Goal: Check status: Check status

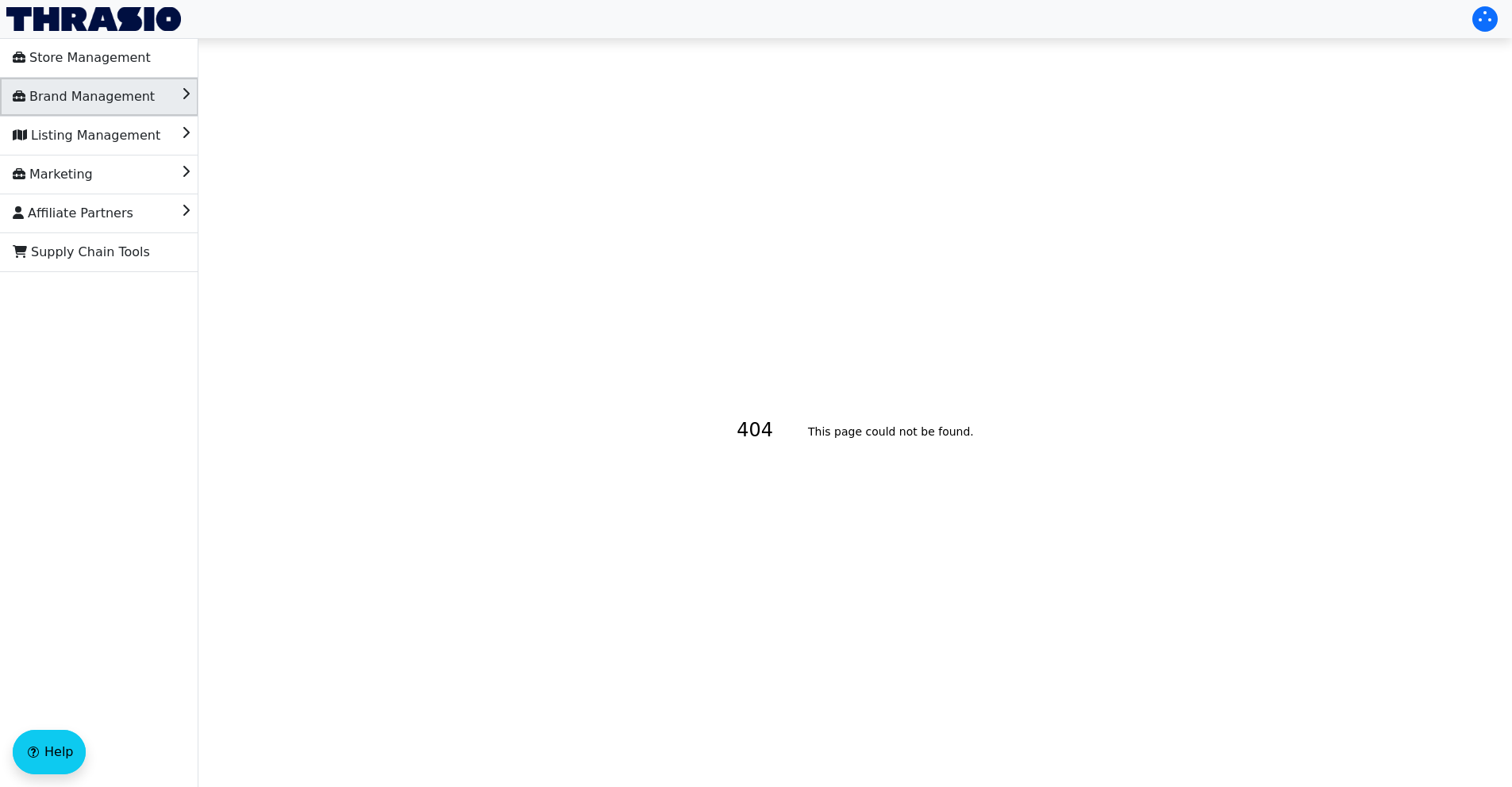
click at [118, 93] on span "Brand Management" at bounding box center [83, 97] width 142 height 25
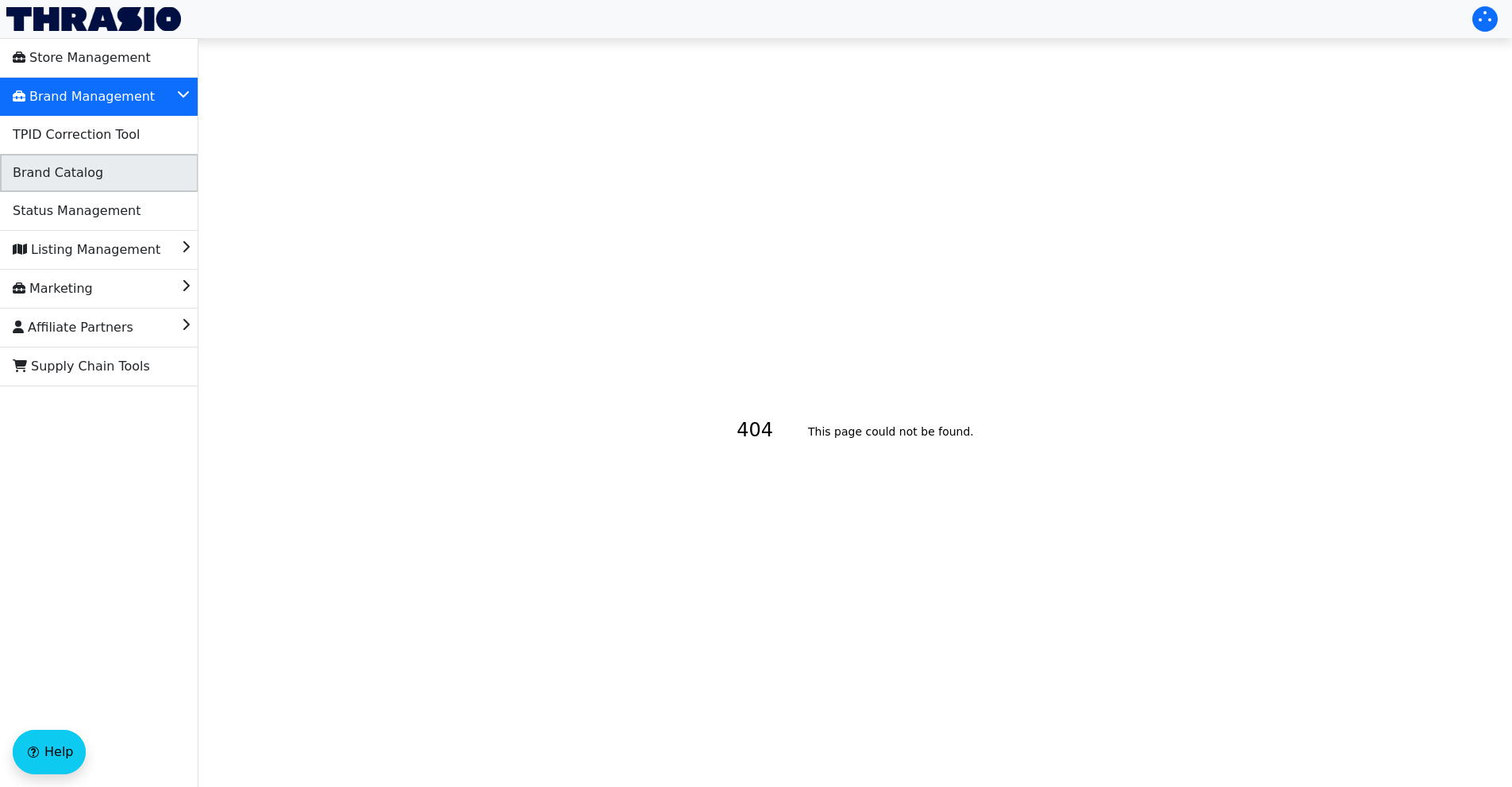
click at [109, 177] on li "Brand Catalog" at bounding box center [99, 172] width 198 height 38
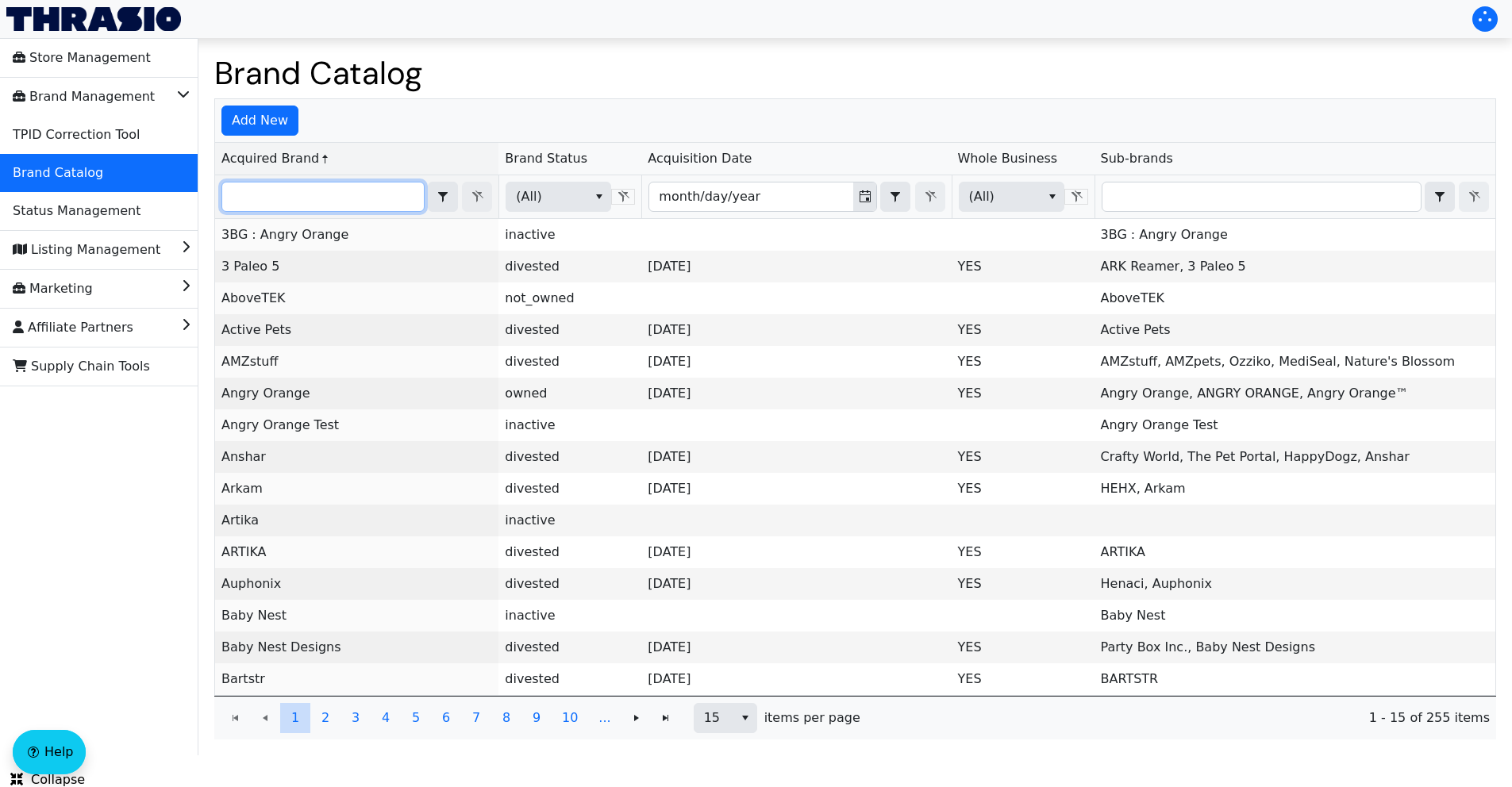
click at [368, 198] on input "Filter" at bounding box center [323, 196] width 202 height 28
click at [73, 249] on span "Listing Management" at bounding box center [86, 250] width 148 height 25
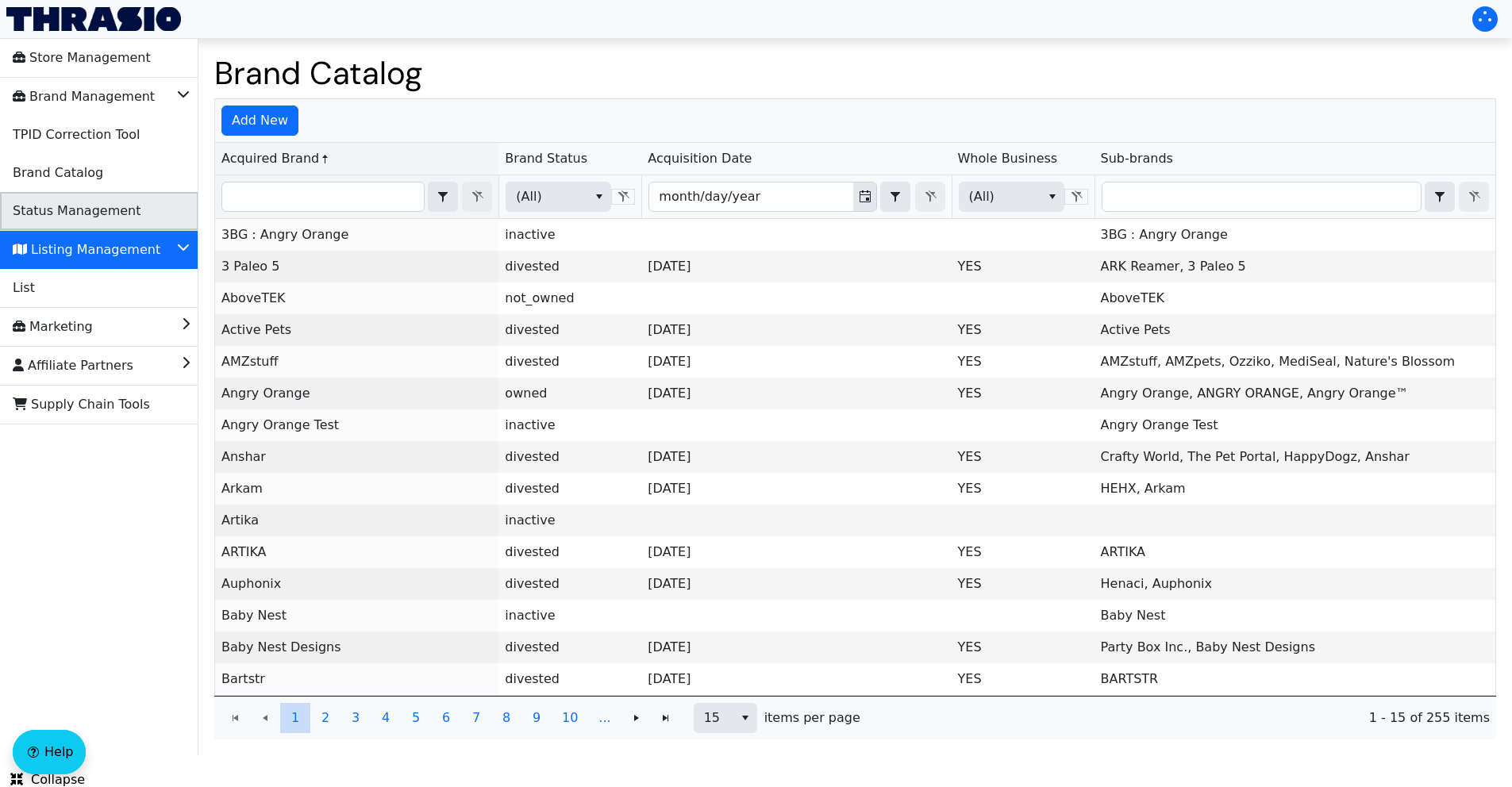
click at [77, 204] on span "Status Management" at bounding box center [76, 211] width 127 height 25
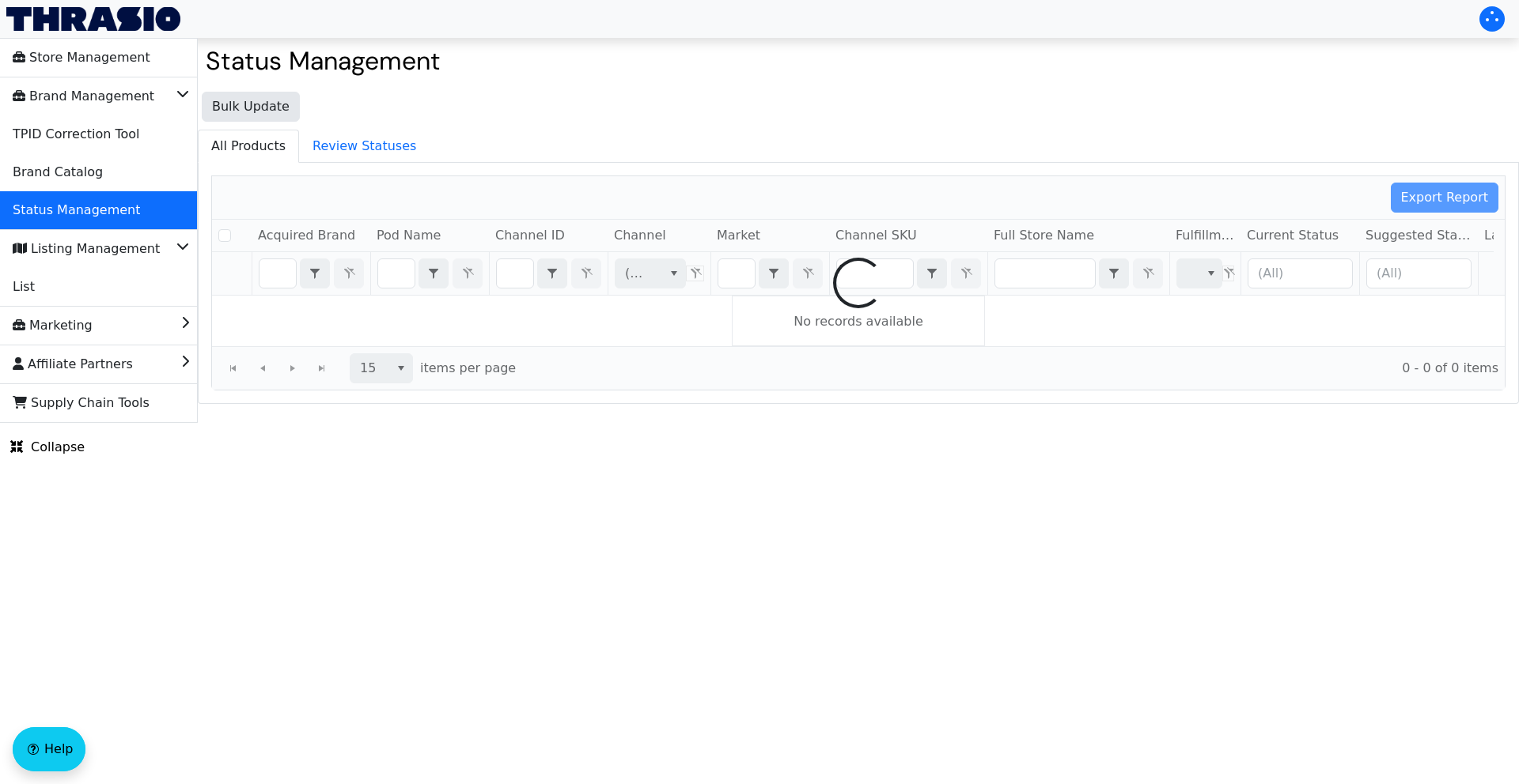
checkbox input "false"
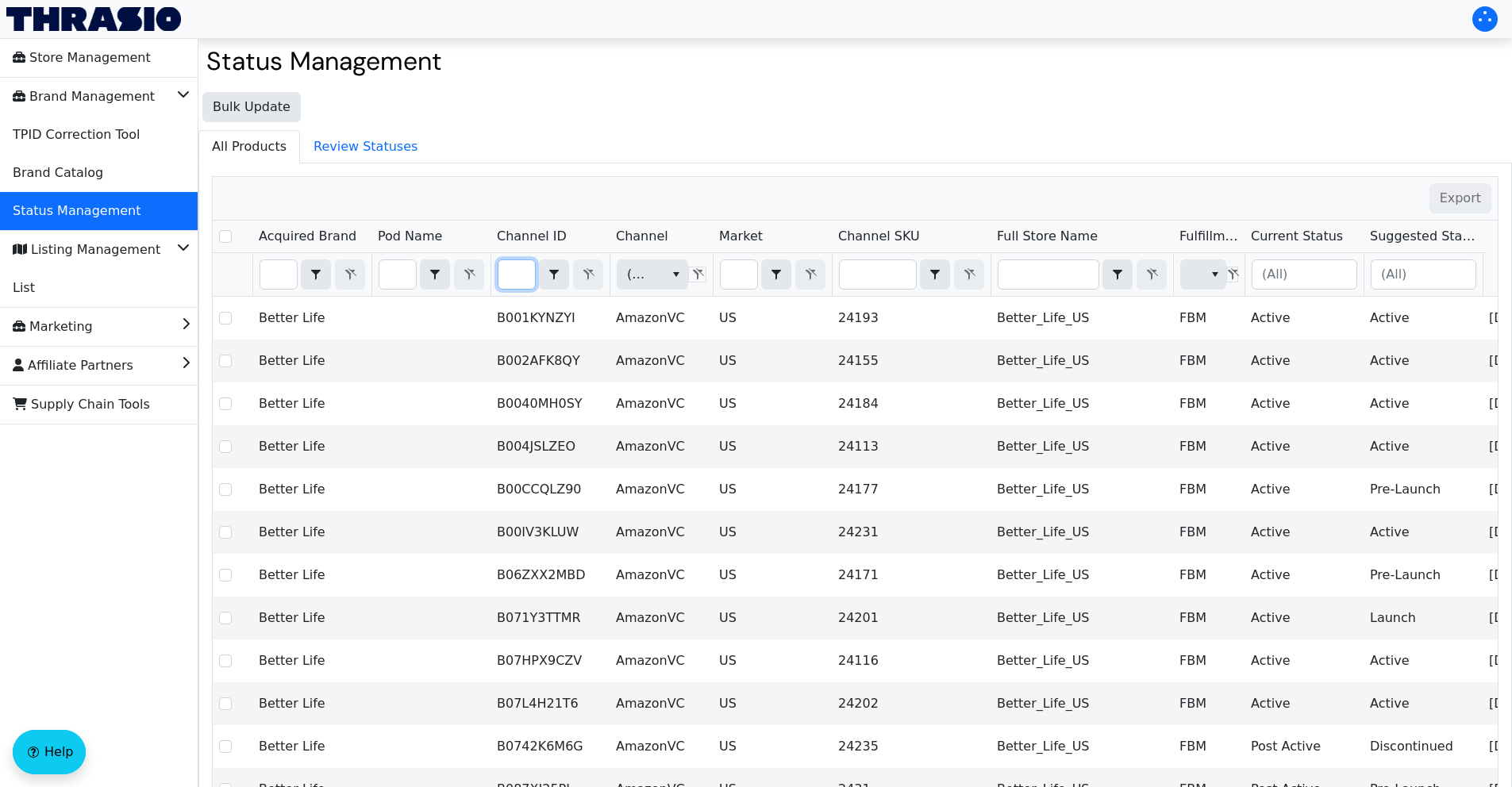
click at [517, 278] on input "Filter" at bounding box center [516, 274] width 36 height 28
type input "B0BMF11RVJ"
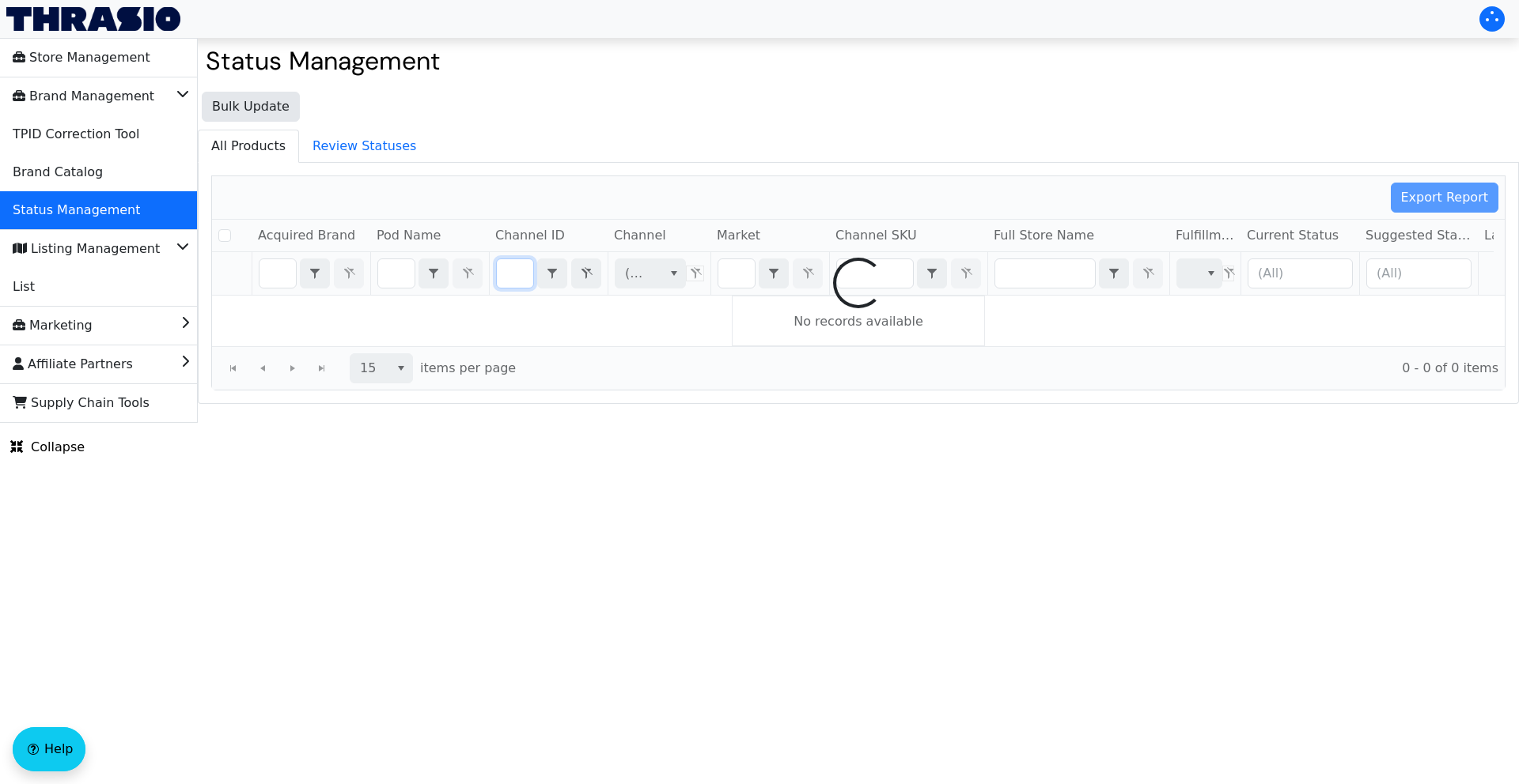
checkbox input "false"
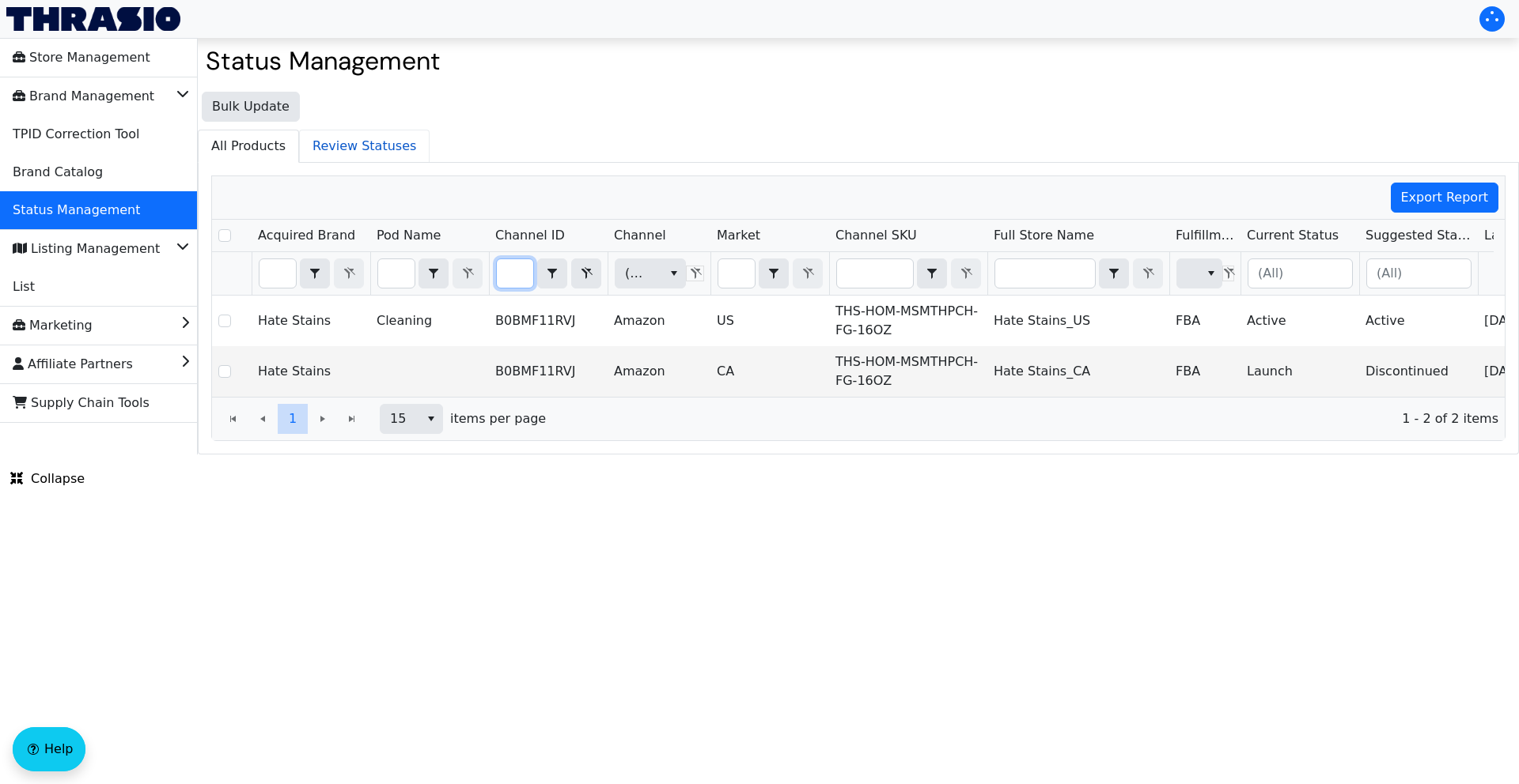
type input "B0BMF11RVJ"
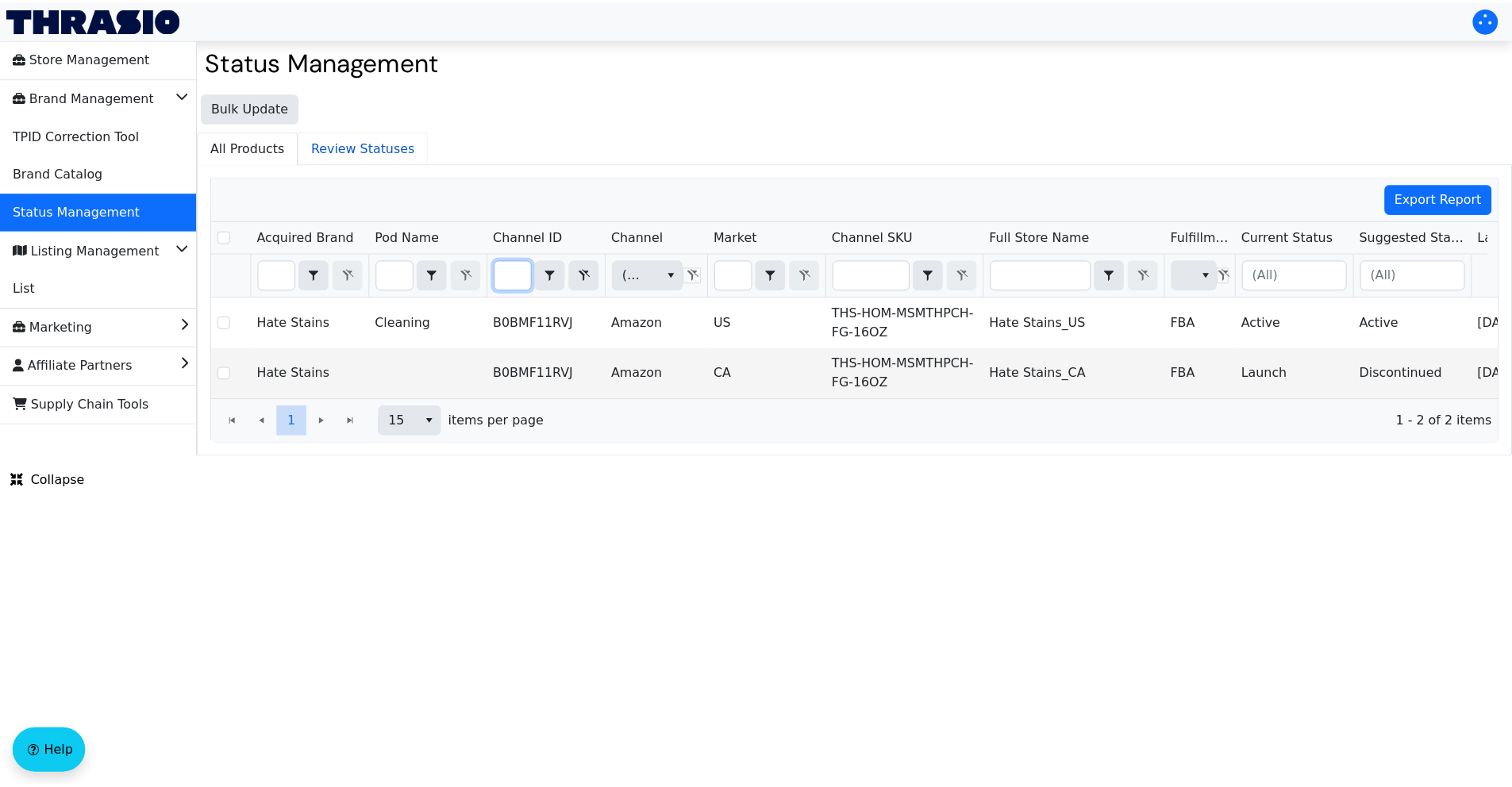
scroll to position [0, 0]
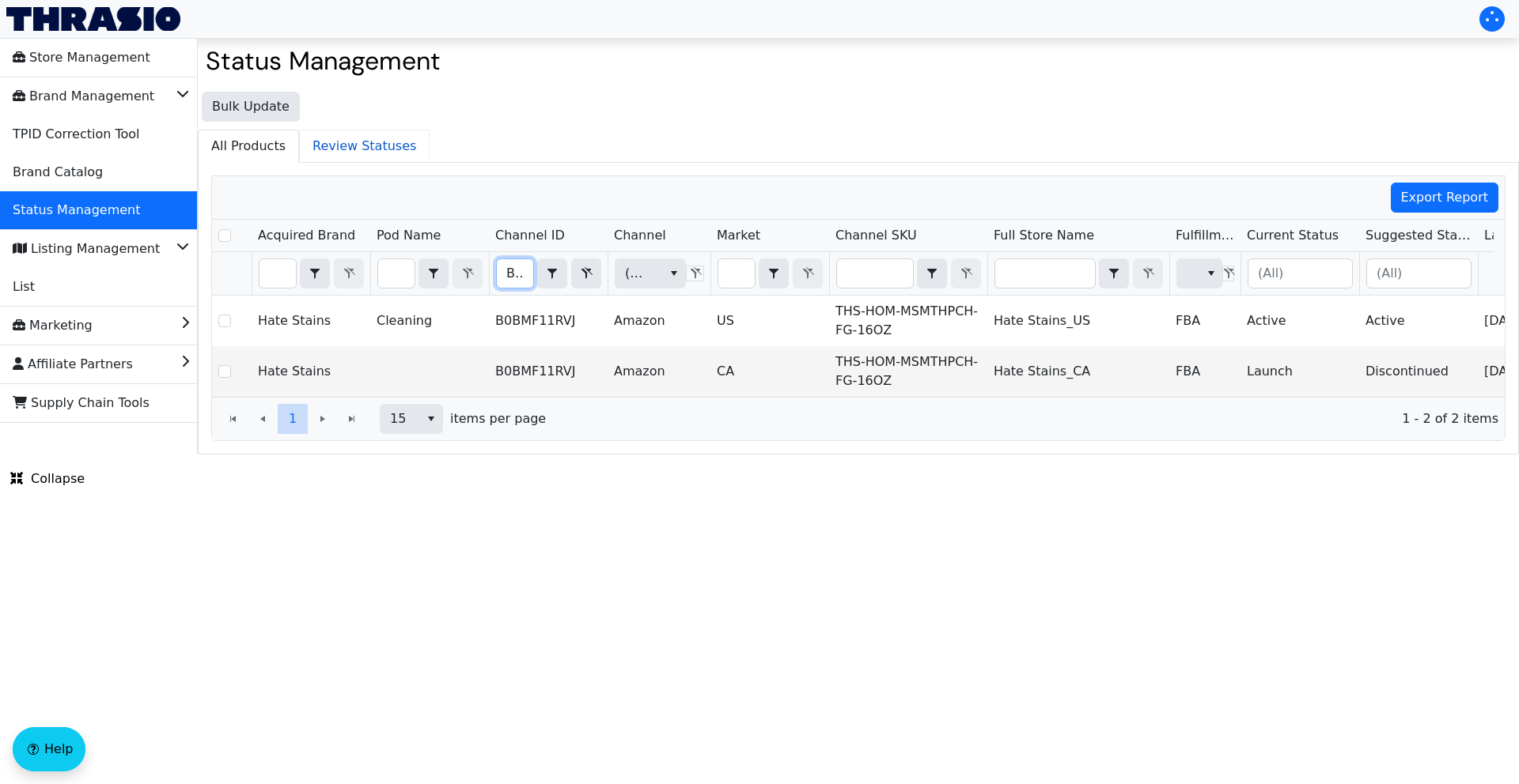
click at [347, 150] on span "Review Statuses" at bounding box center [364, 146] width 129 height 31
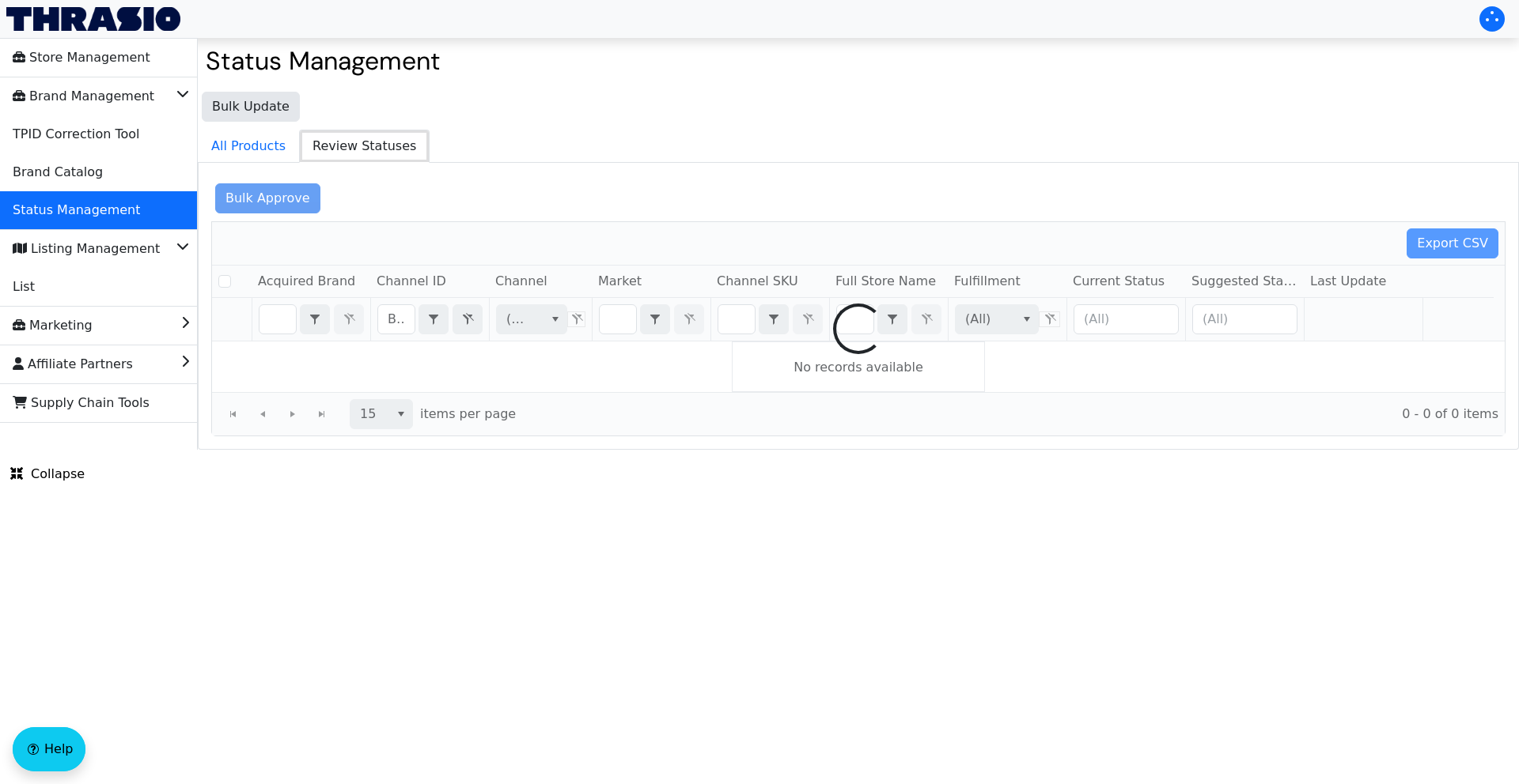
checkbox input "false"
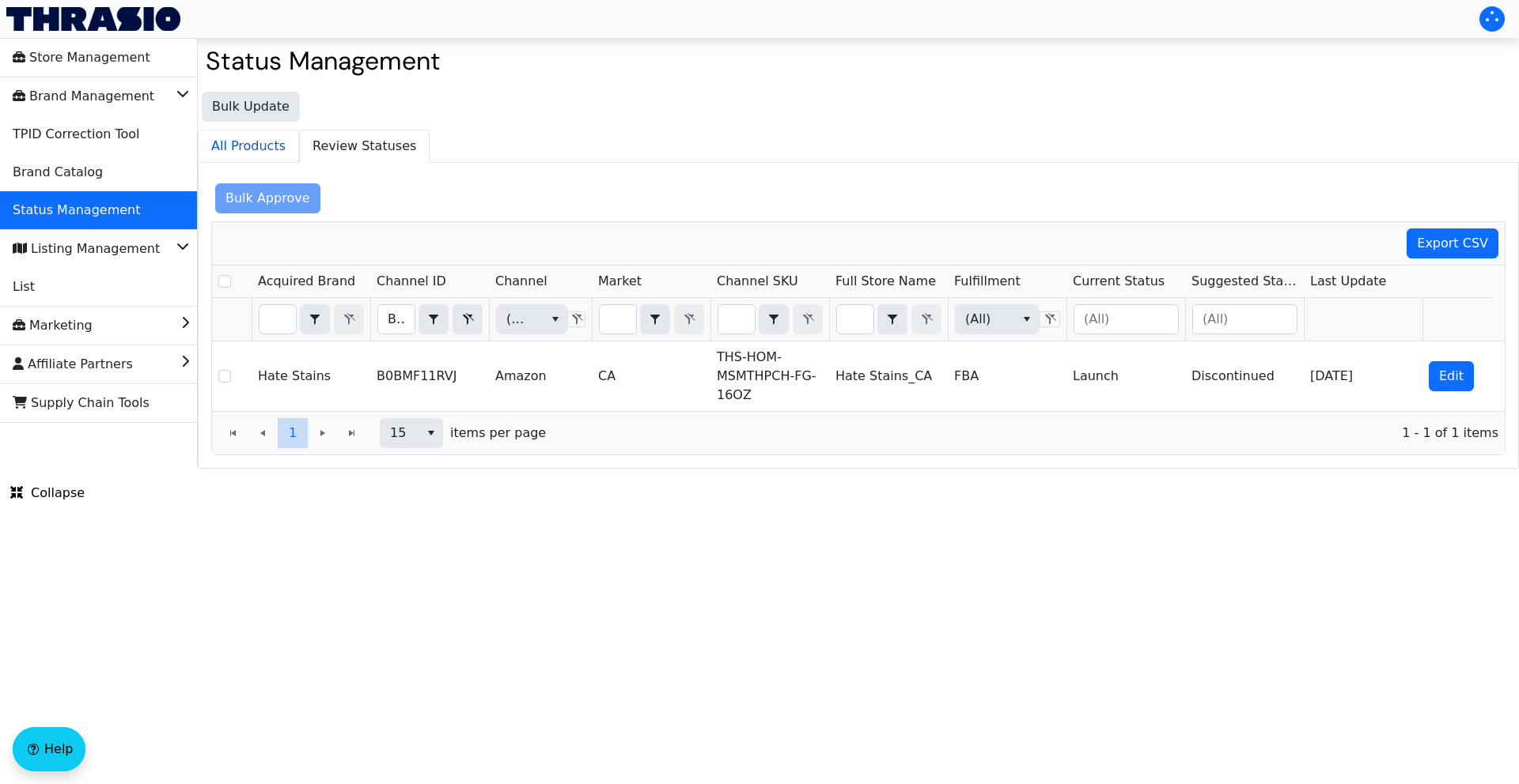
click at [231, 141] on span "All Products" at bounding box center [248, 146] width 100 height 31
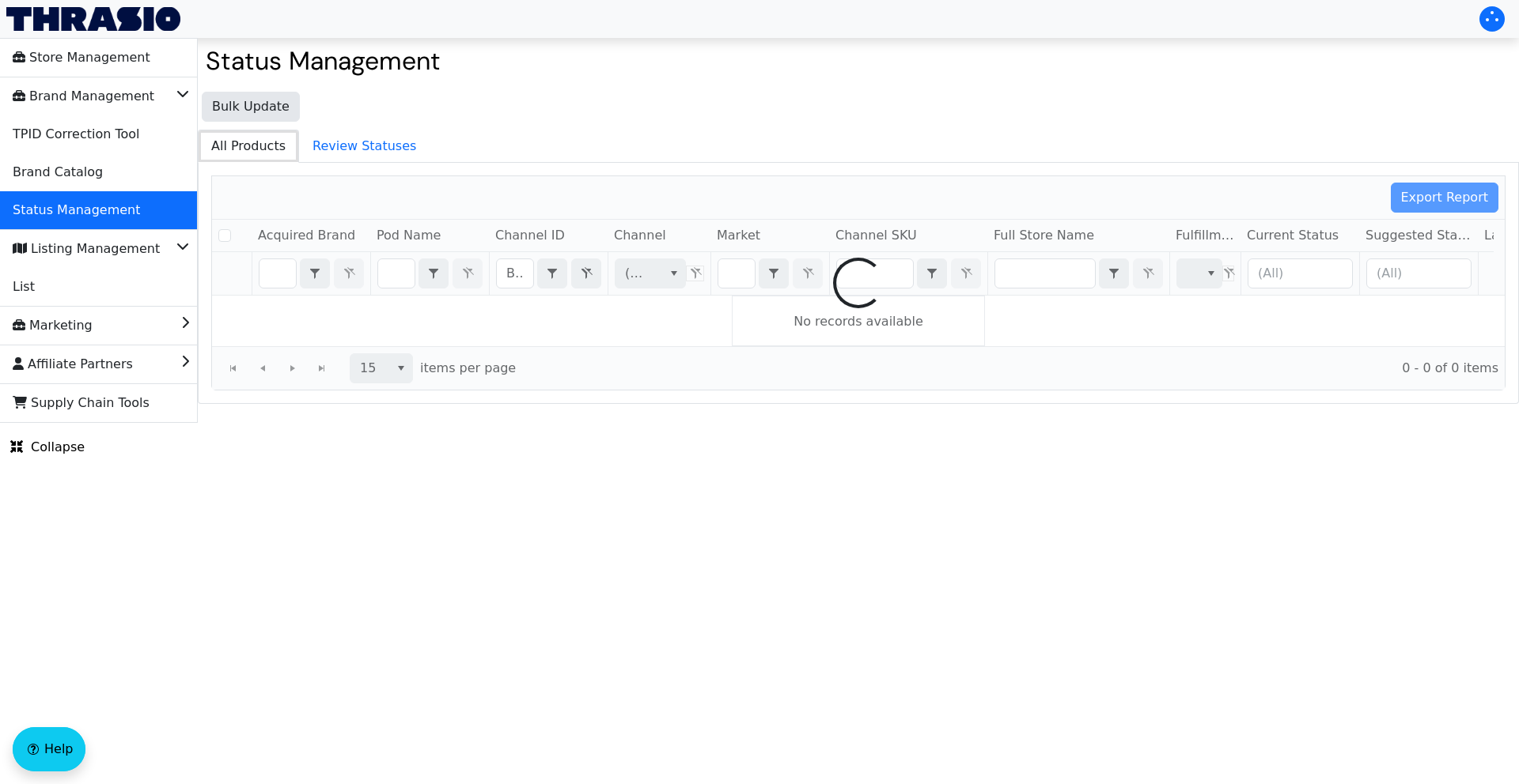
checkbox input "false"
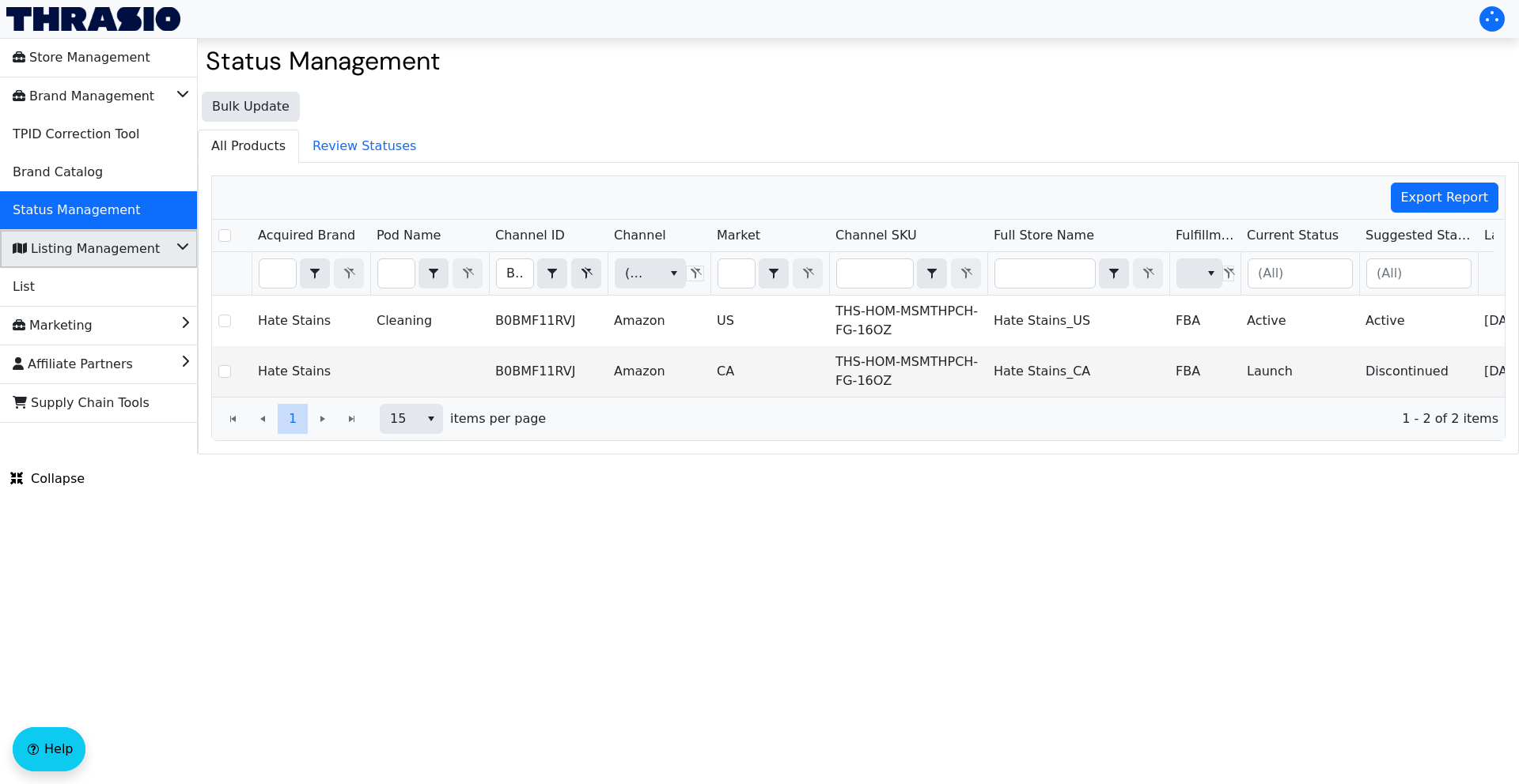
click at [180, 250] on icon "Listing Management" at bounding box center [183, 244] width 13 height 16
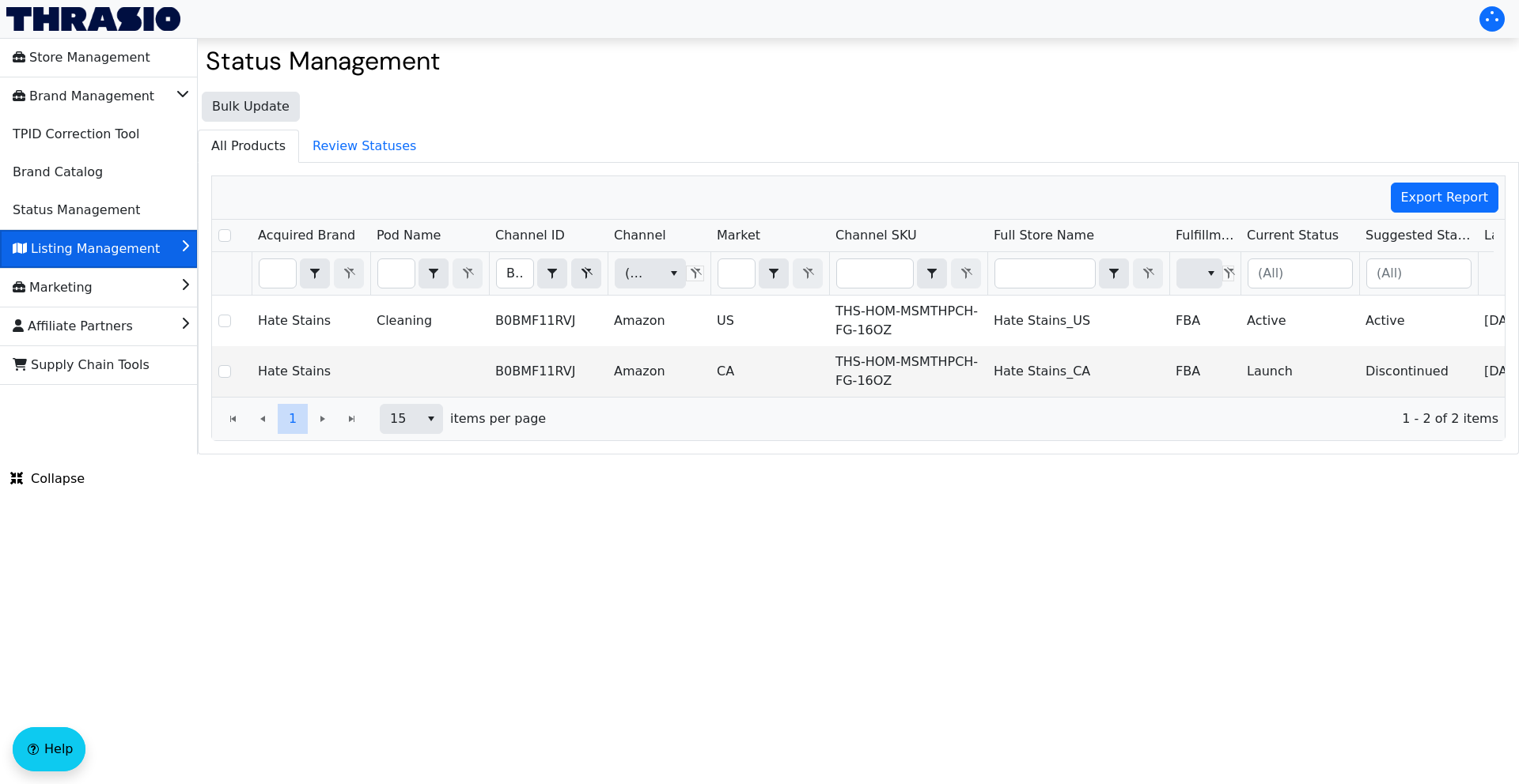
click at [180, 243] on li "Listing Management" at bounding box center [99, 249] width 197 height 38
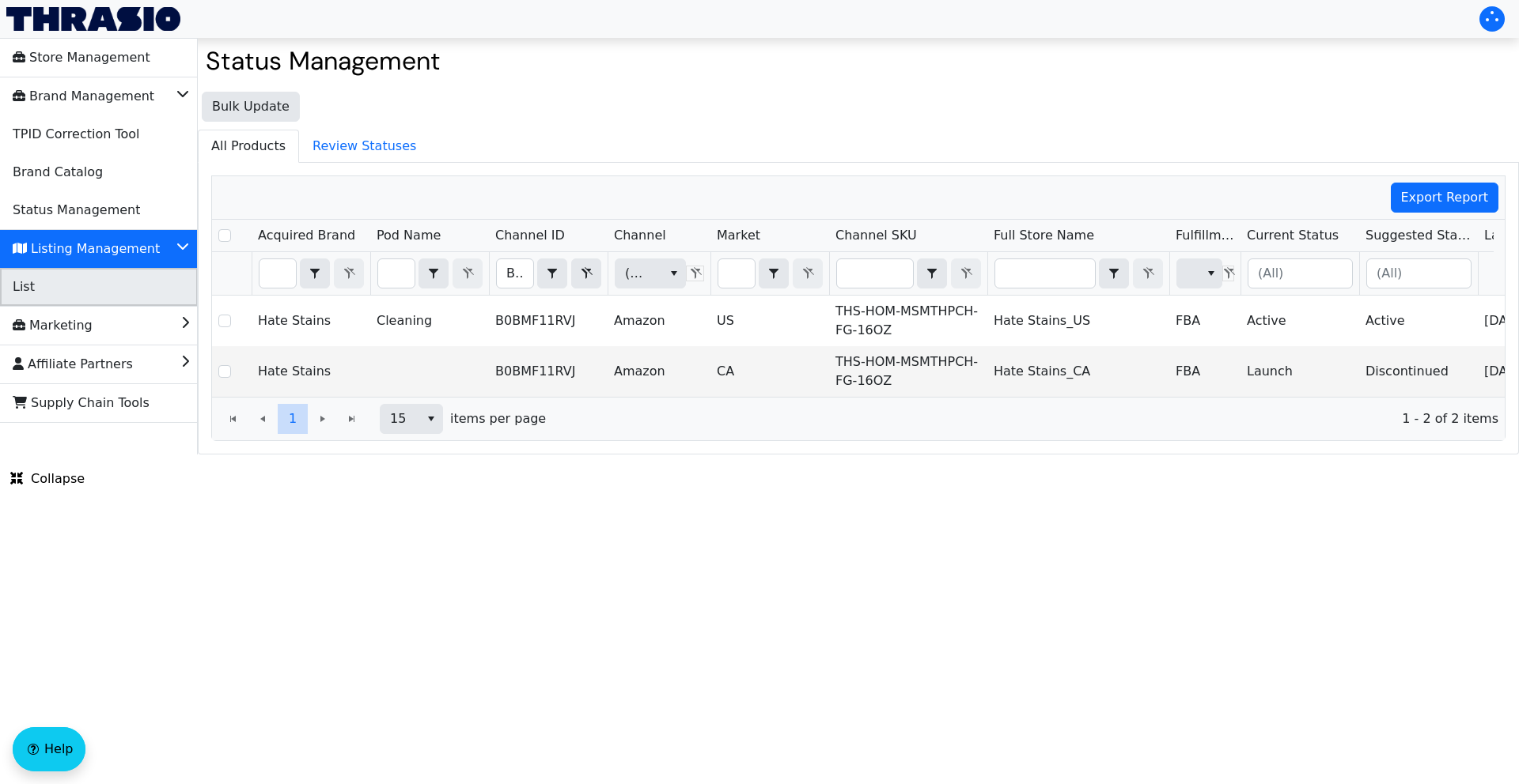
click at [94, 291] on li "List" at bounding box center [99, 287] width 197 height 38
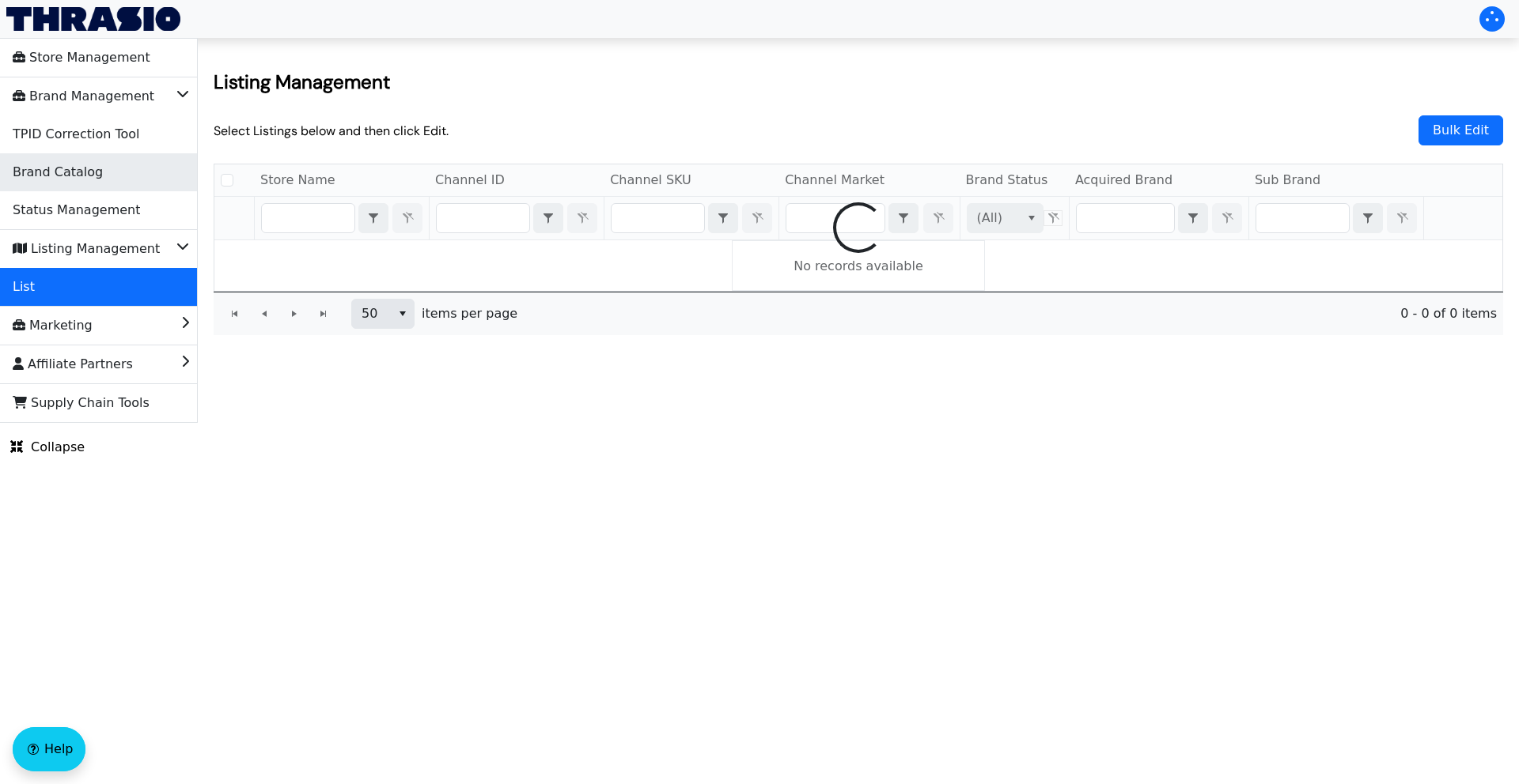
checkbox input "false"
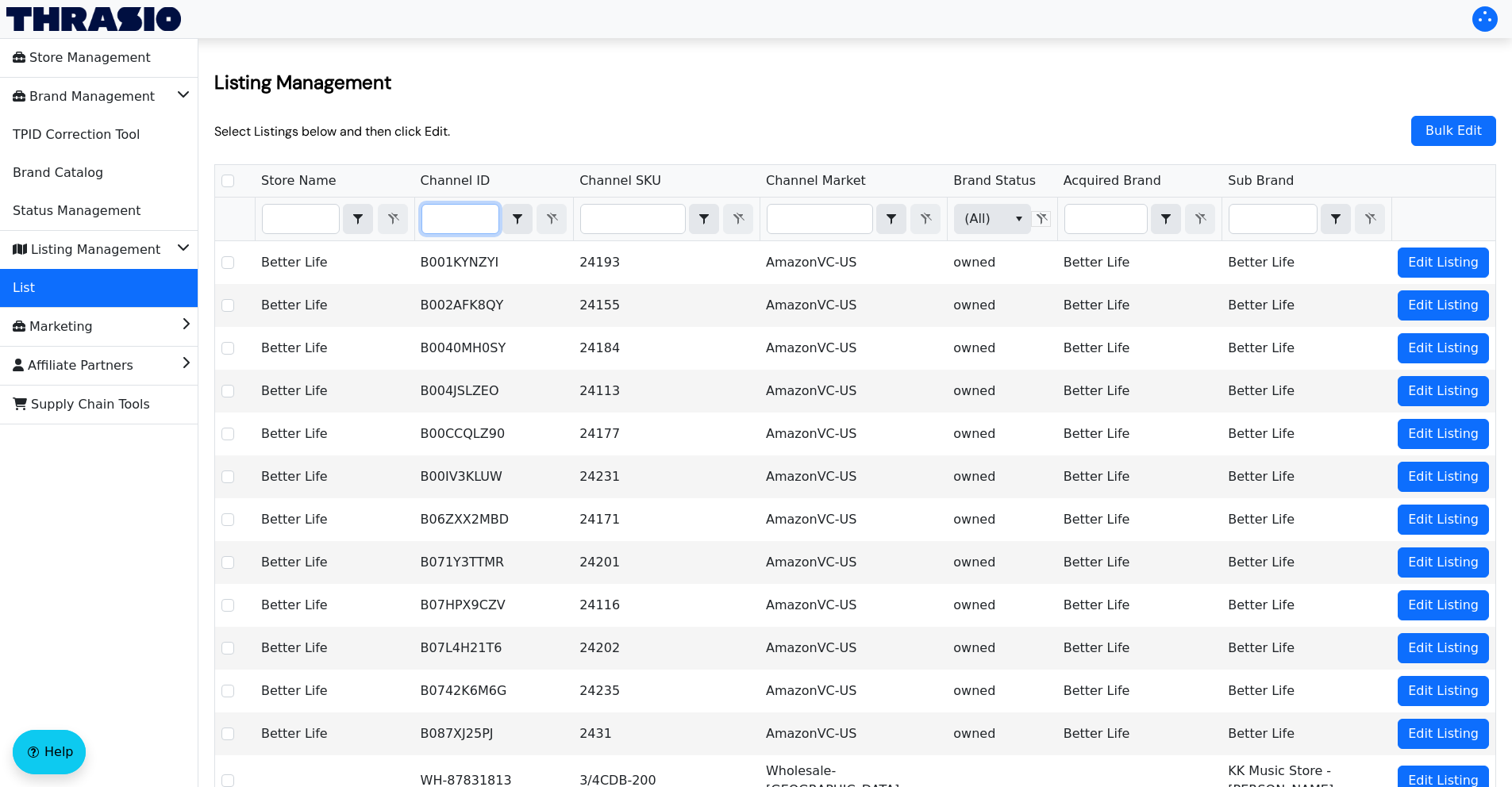
click at [450, 221] on input "Filter" at bounding box center [461, 219] width 76 height 28
type input "B0BMF11RVJ"
checkbox input "true"
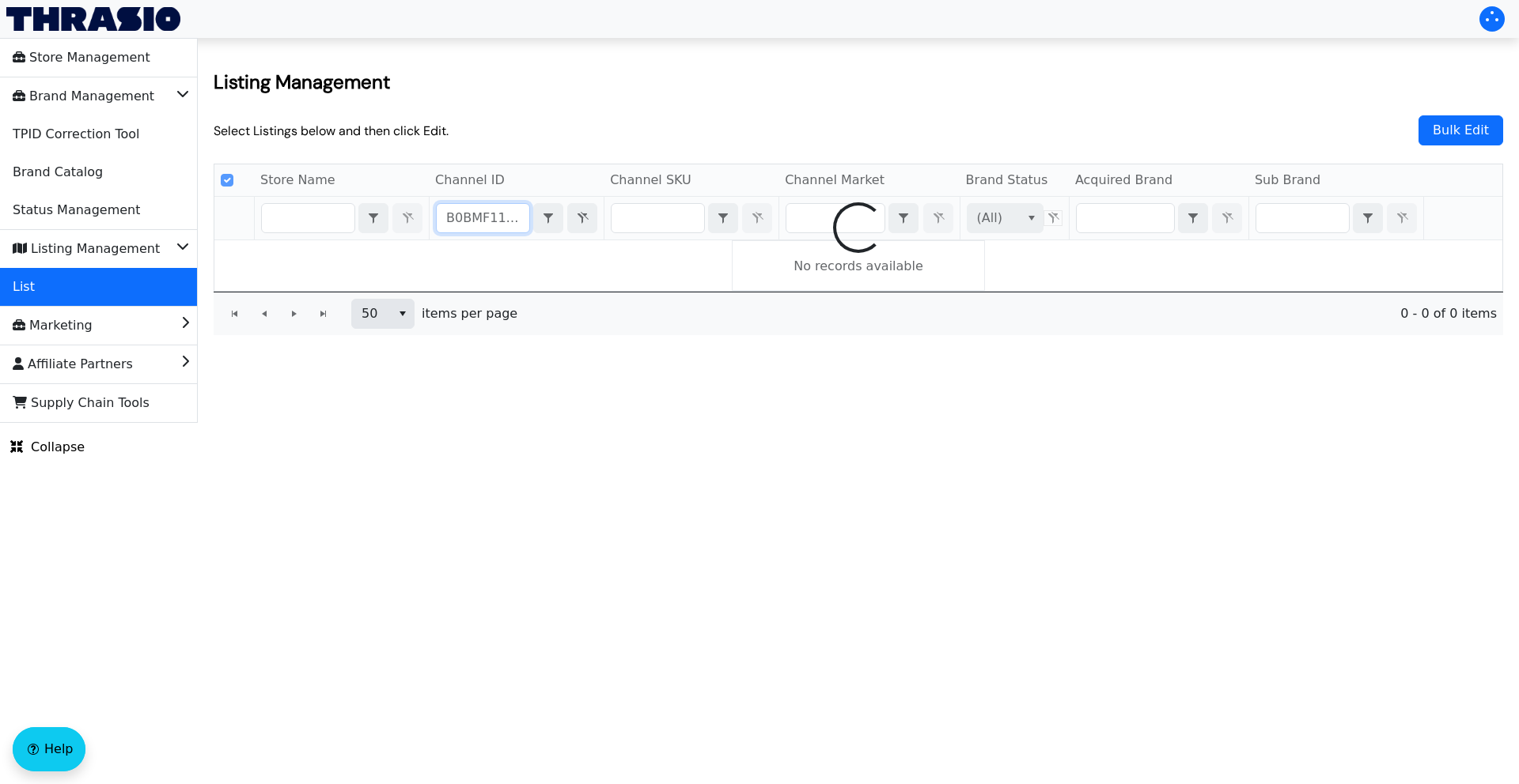
type input "B0BMF11RVJ"
checkbox input "false"
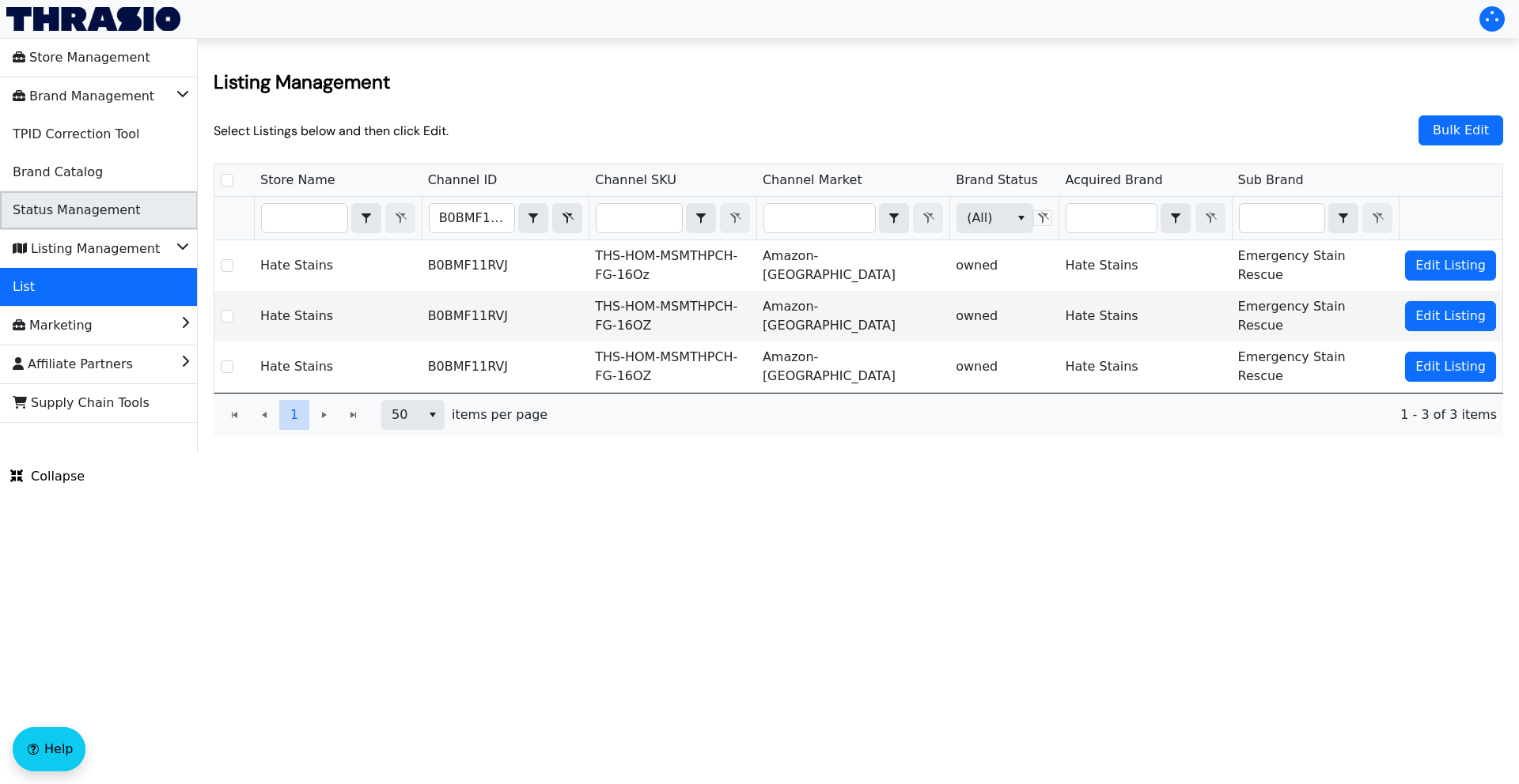
click at [79, 212] on span "Status Management" at bounding box center [76, 210] width 127 height 25
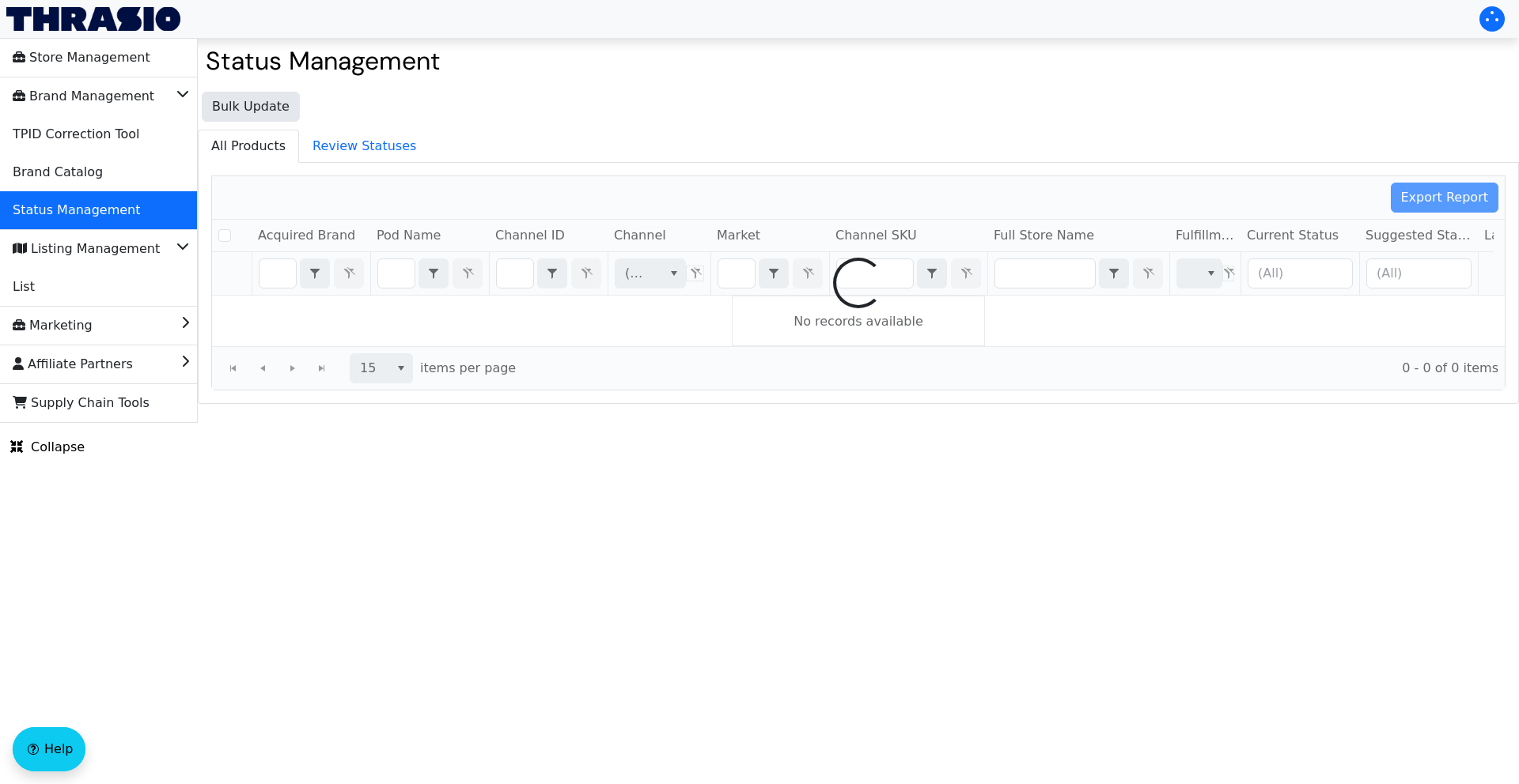
checkbox input "false"
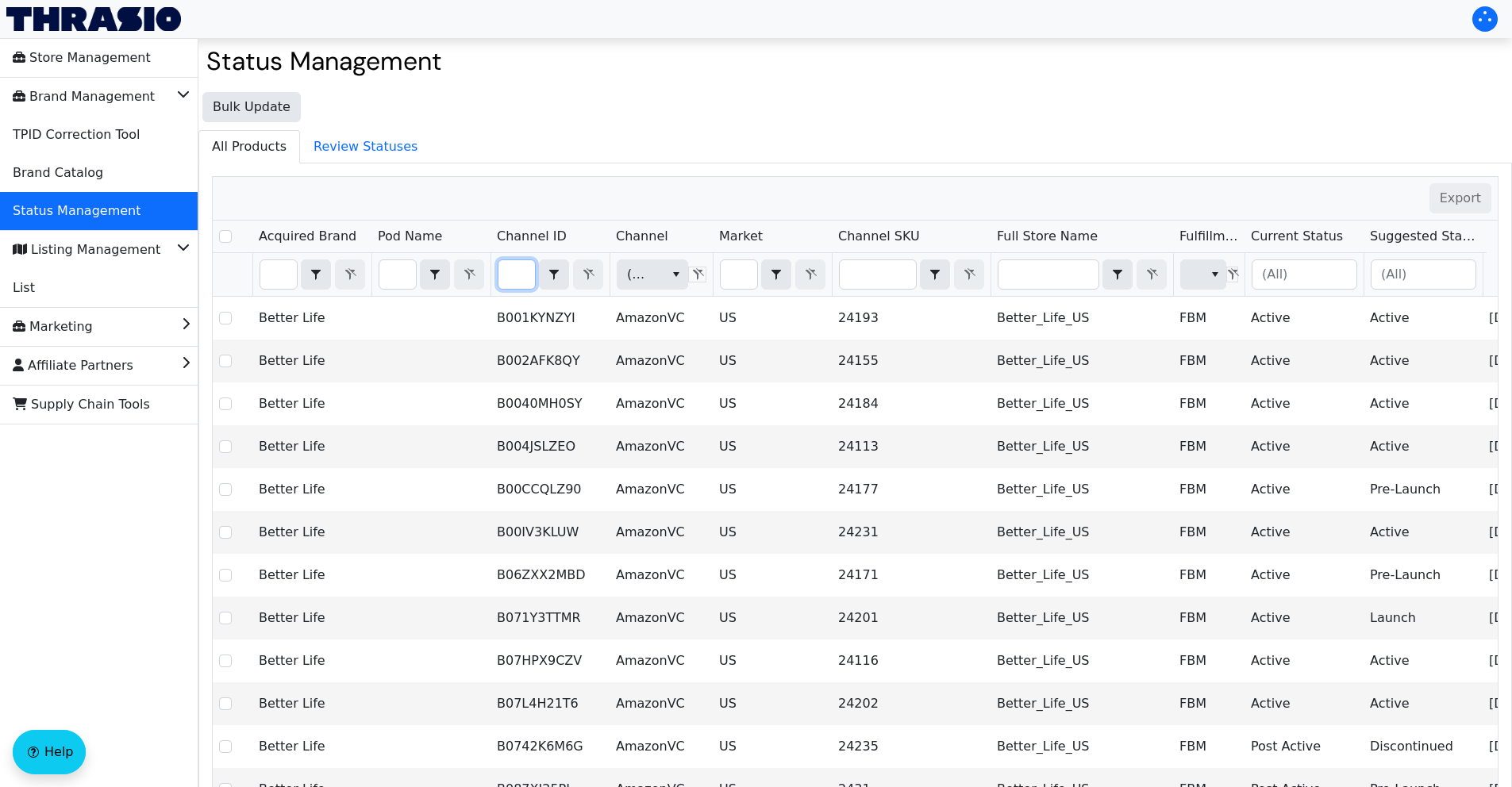
click at [521, 279] on input "Filter" at bounding box center [516, 274] width 36 height 28
type input "B0BMF11RVJ"
checkbox input "true"
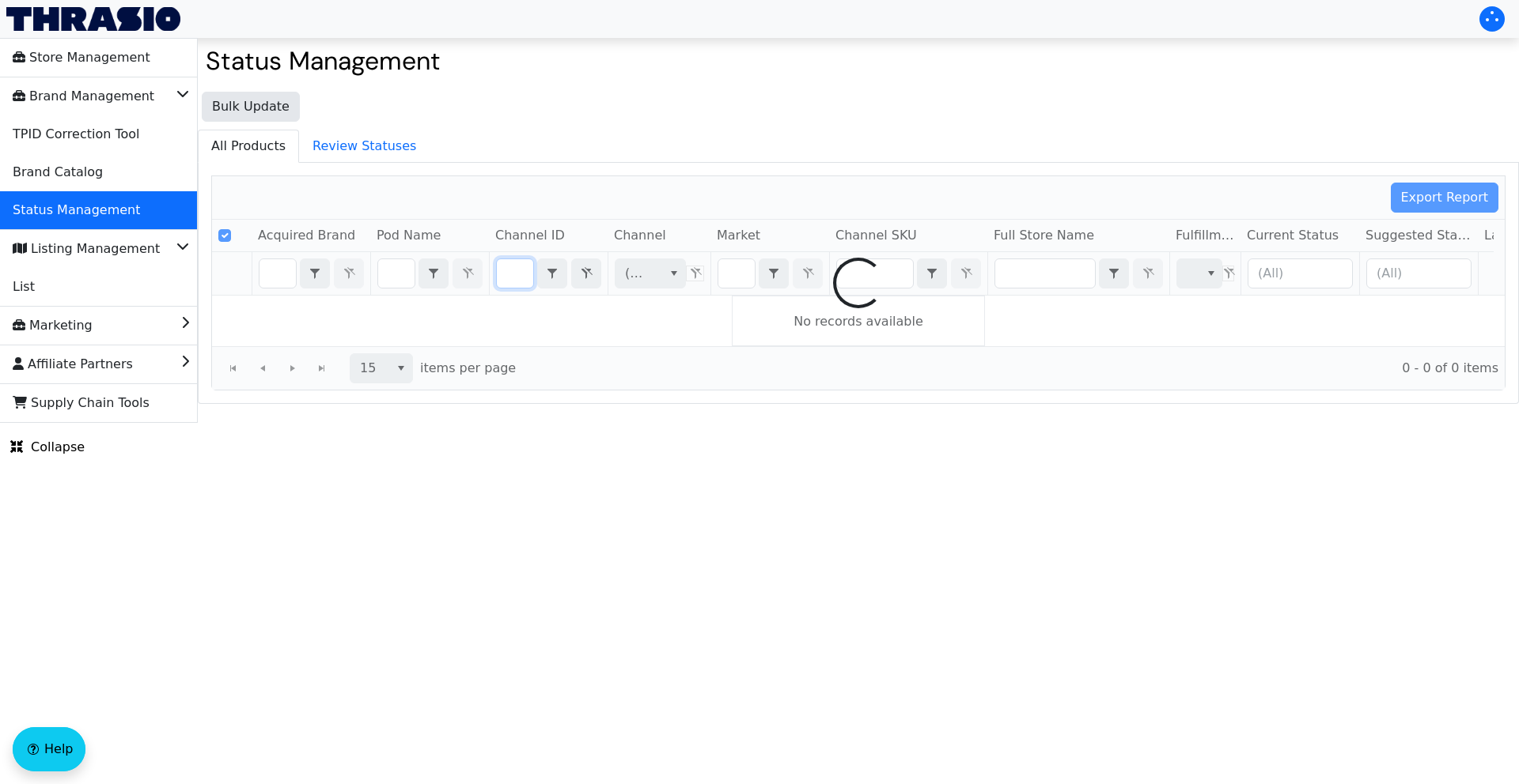
type input "B0BMF11RVJ"
checkbox input "false"
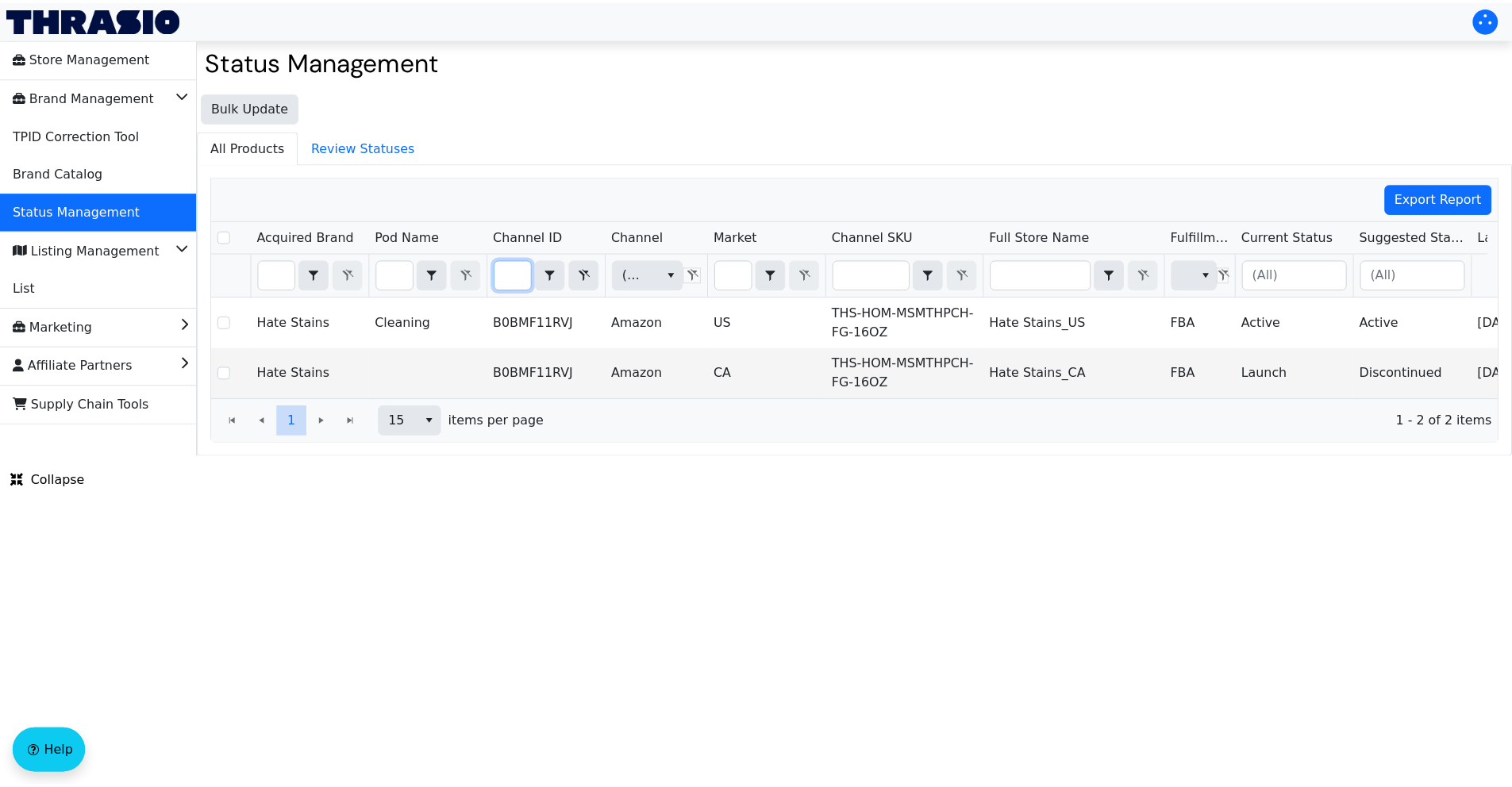
scroll to position [0, 0]
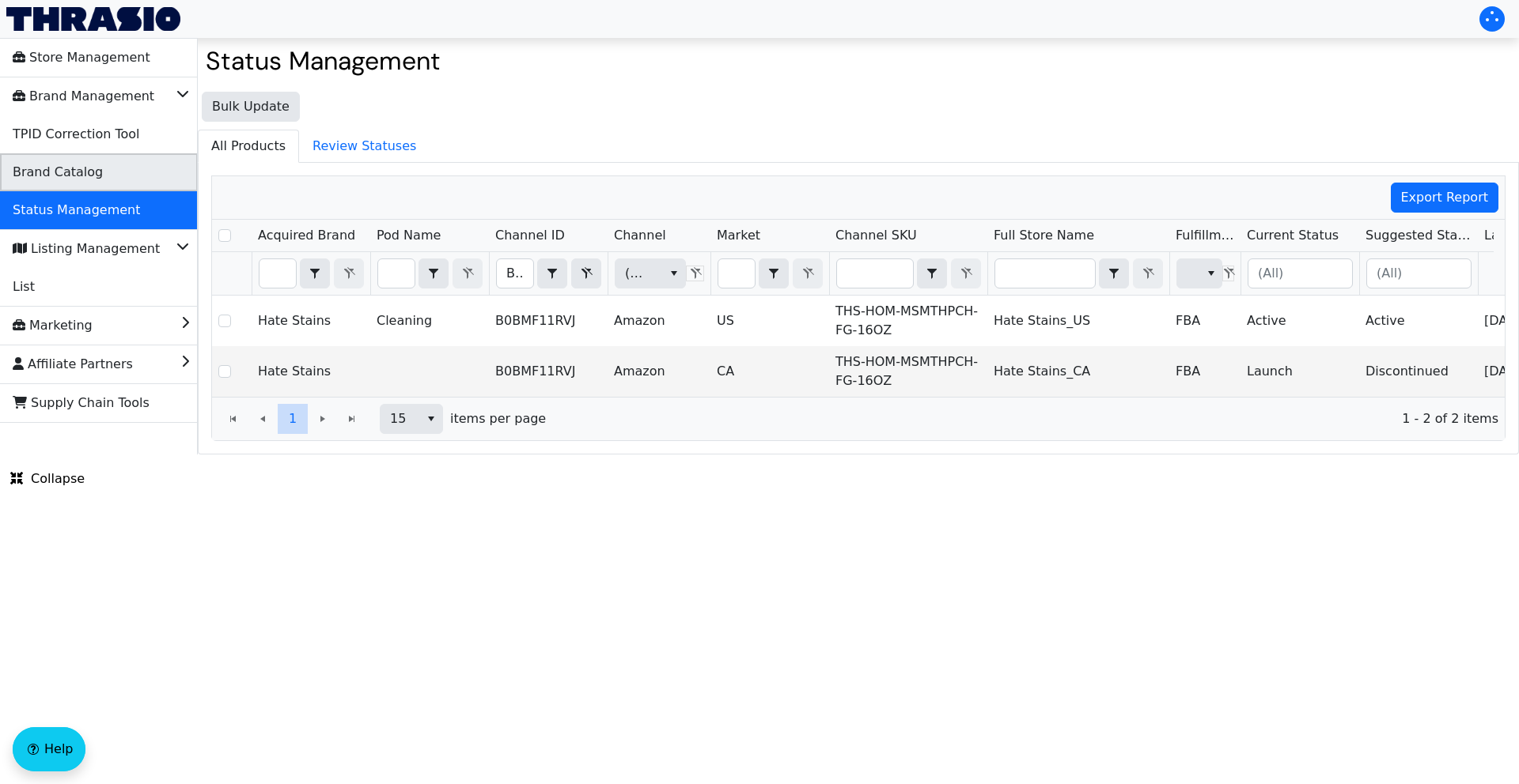
click at [78, 164] on span "Brand Catalog" at bounding box center [58, 173] width 90 height 25
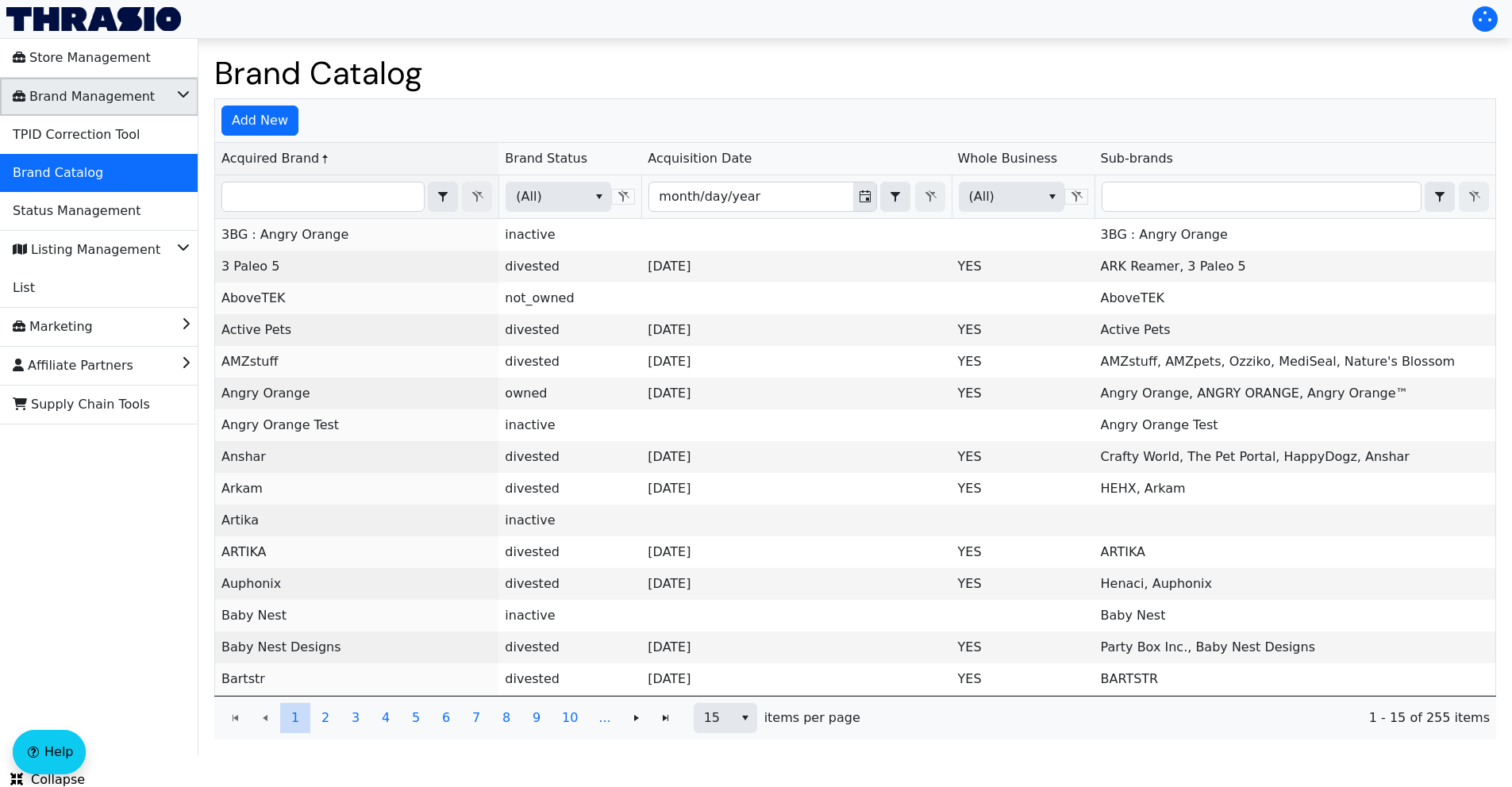
click at [178, 96] on icon "Brand Management" at bounding box center [183, 92] width 13 height 16
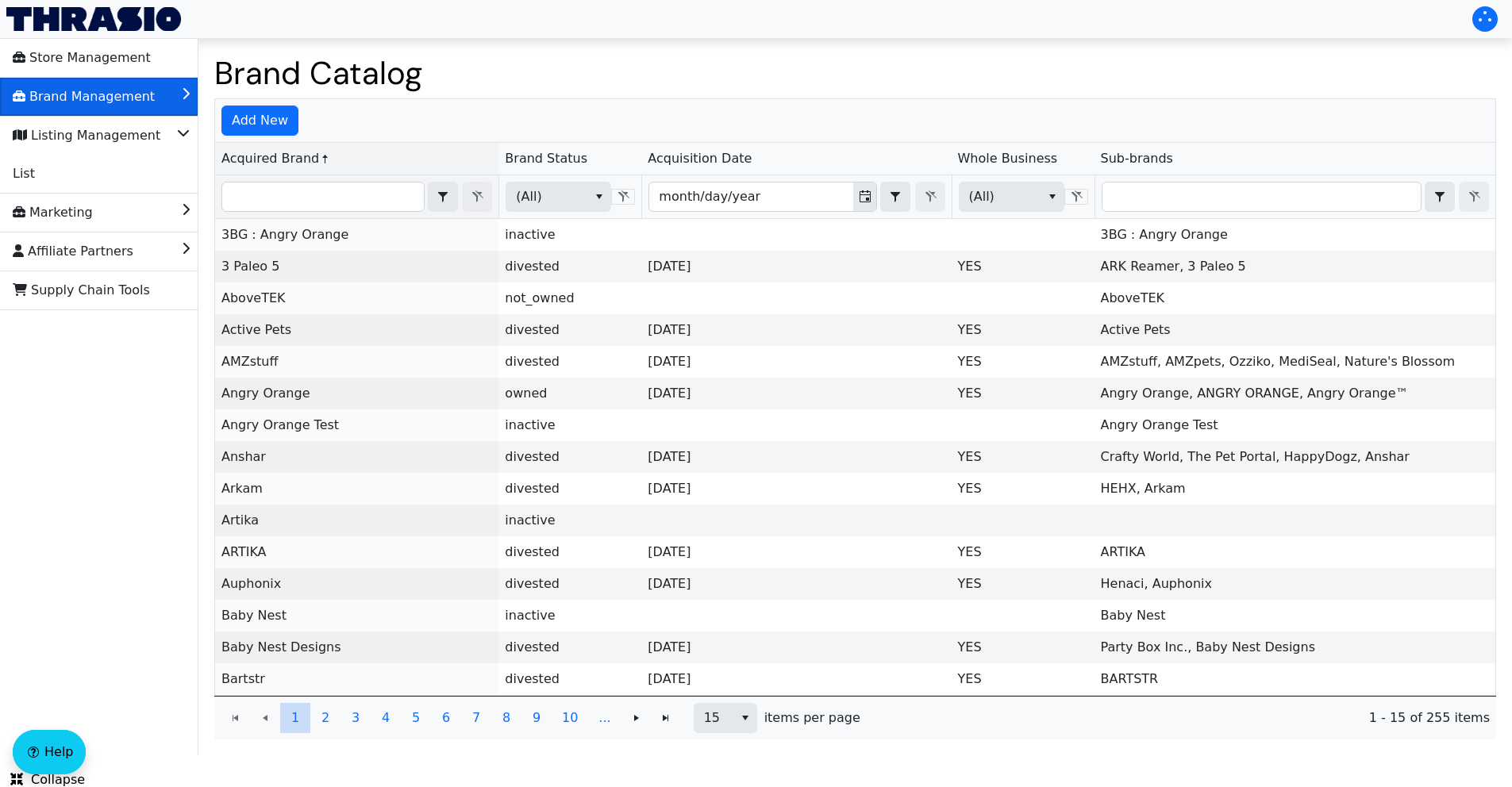
click at [179, 97] on li "Brand Management" at bounding box center [99, 96] width 198 height 38
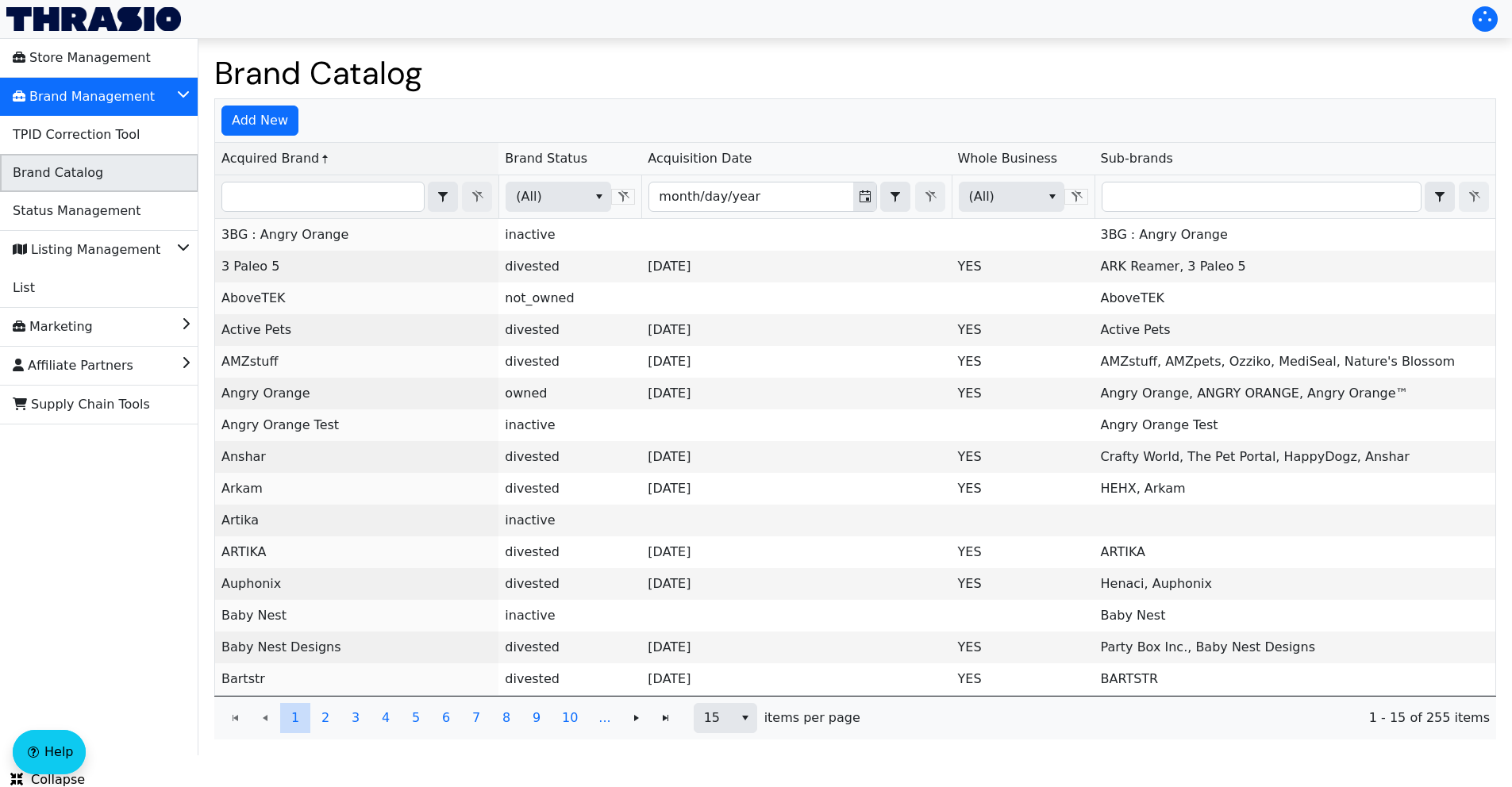
click at [67, 184] on span "Brand Catalog" at bounding box center [58, 173] width 90 height 25
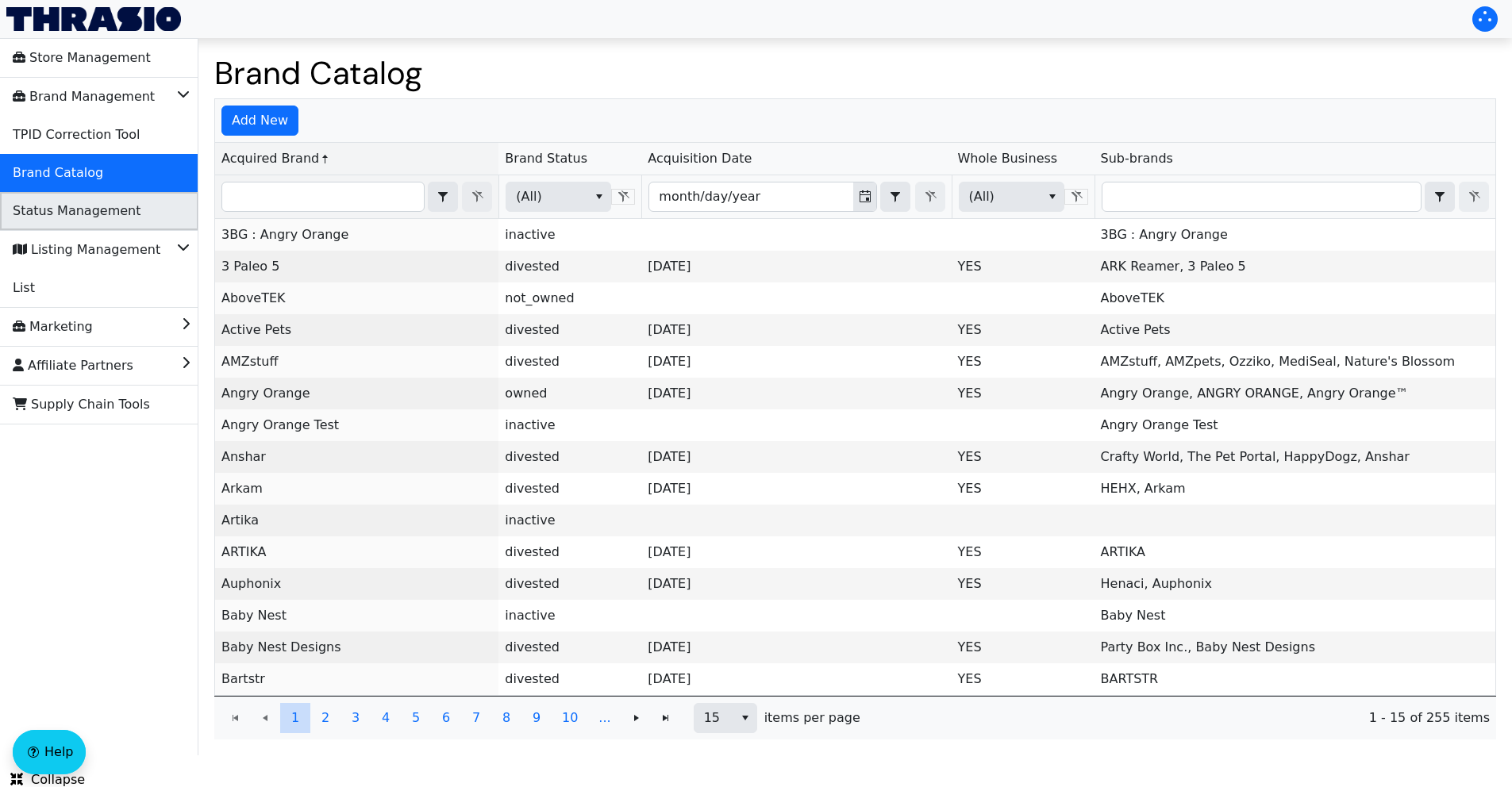
click at [49, 211] on span "Status Management" at bounding box center [76, 211] width 127 height 25
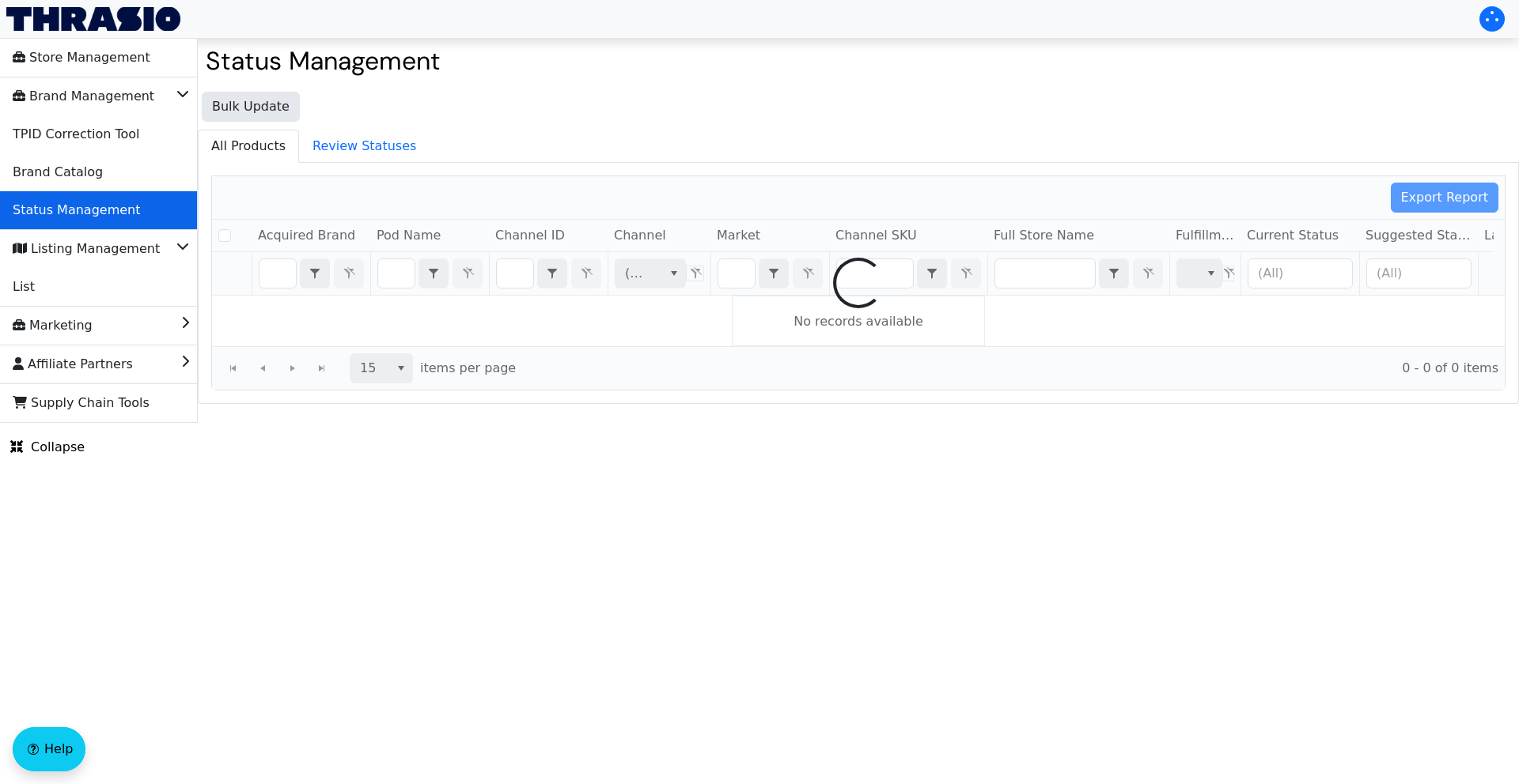
checkbox input "false"
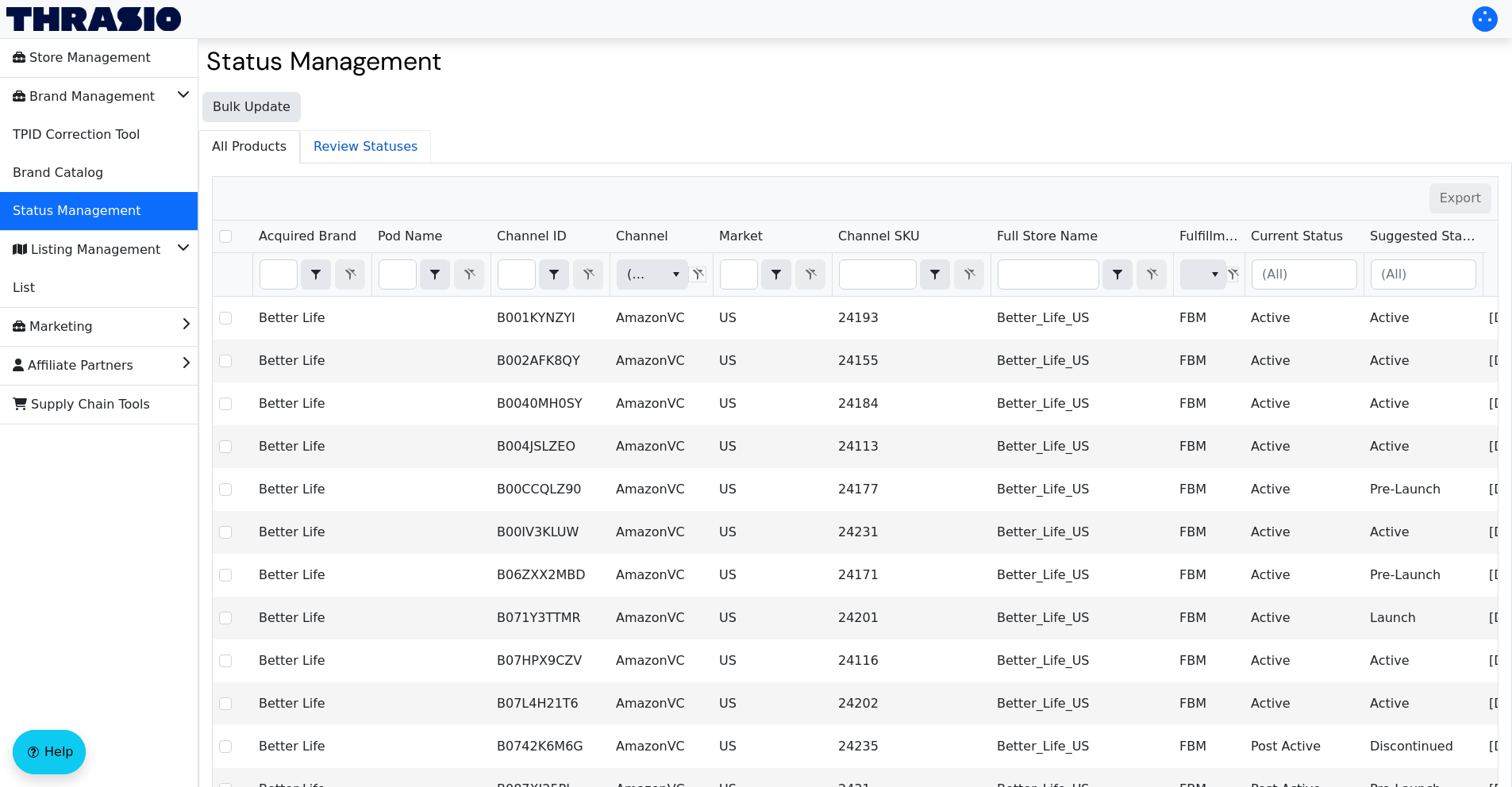
click at [365, 148] on span "Review Statuses" at bounding box center [366, 147] width 129 height 31
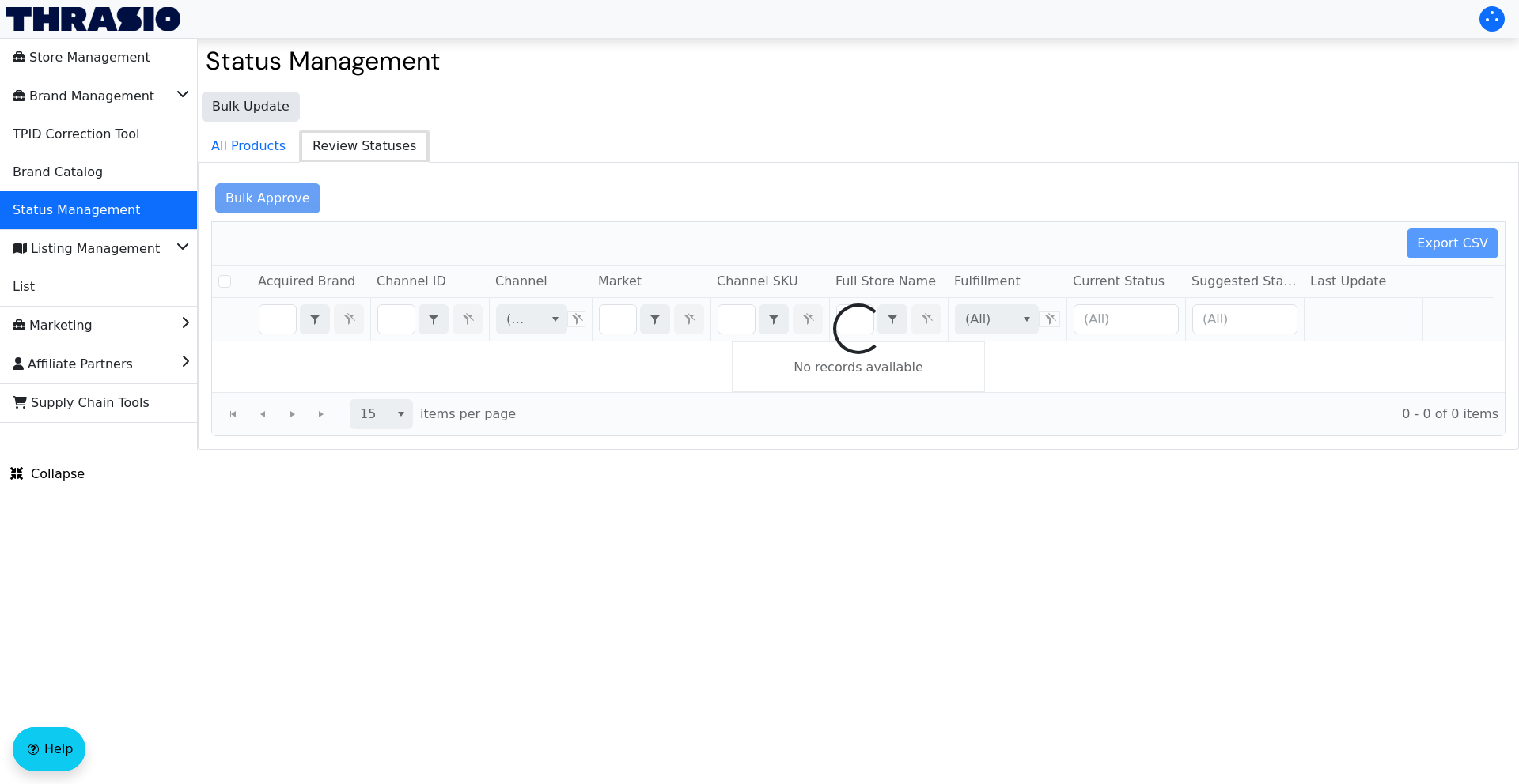
checkbox input "false"
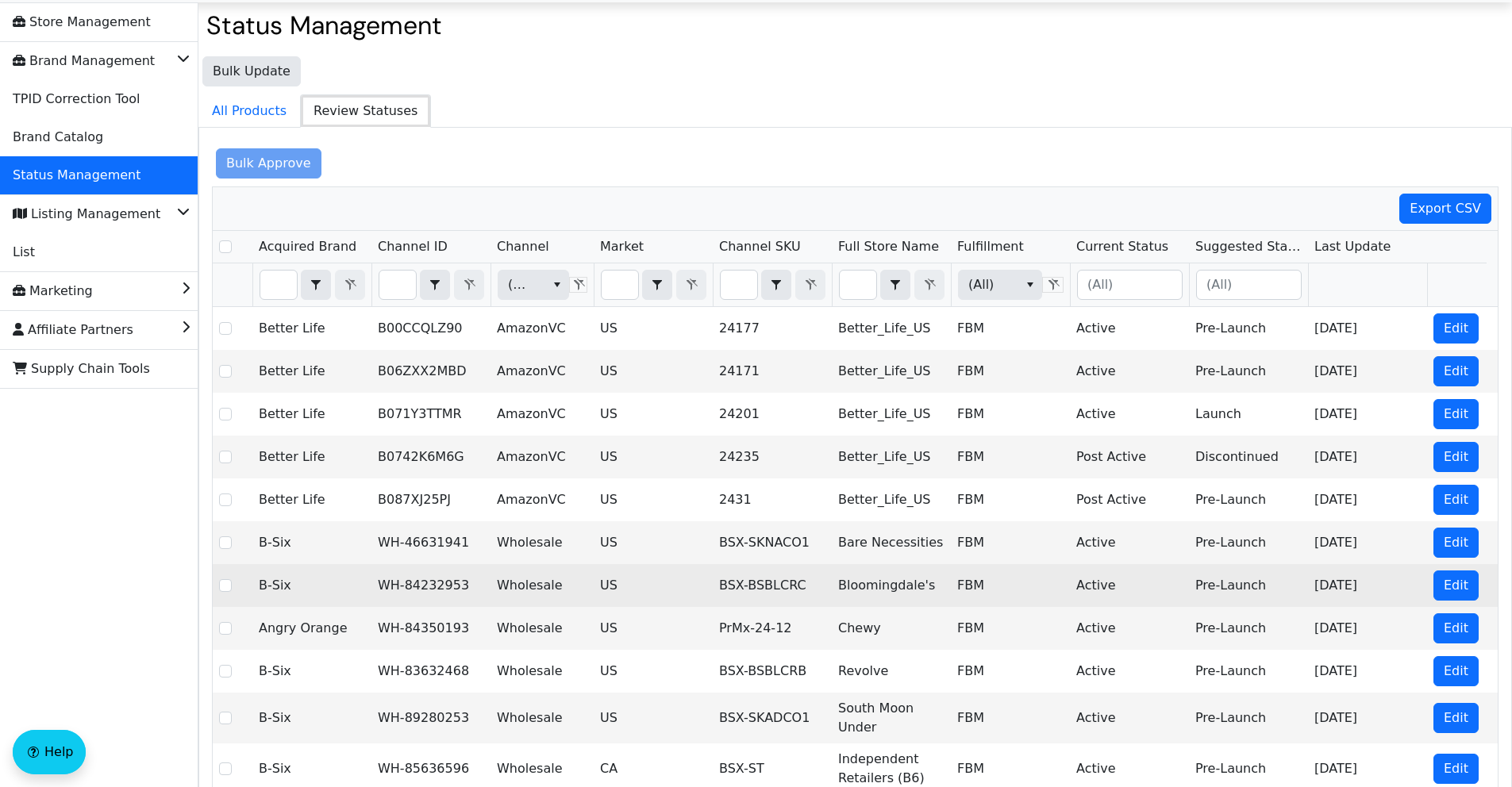
scroll to position [38, 0]
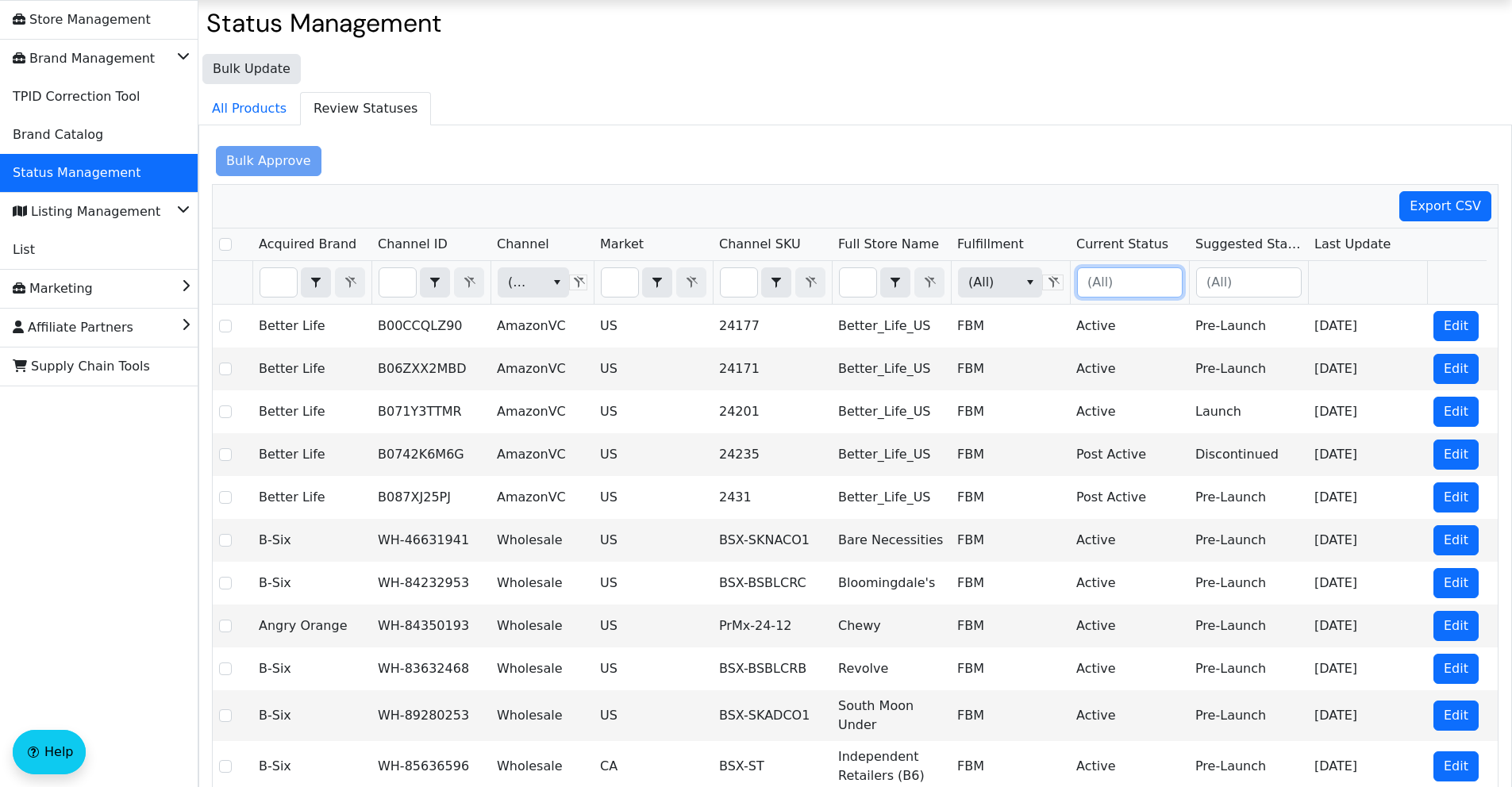
click at [1117, 282] on input "Filter" at bounding box center [1130, 282] width 104 height 28
type input "active"
checkbox input "true"
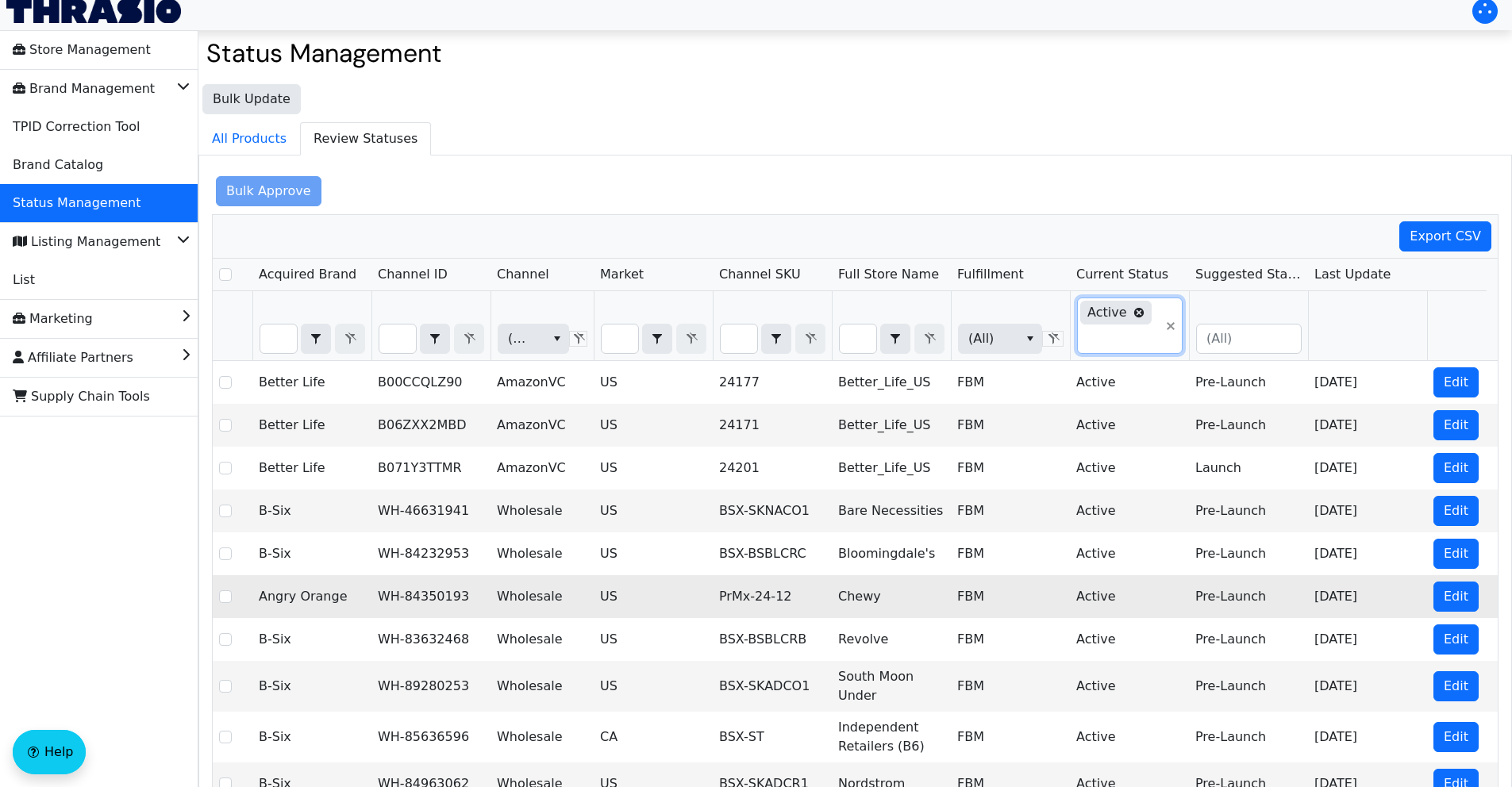
scroll to position [5, 0]
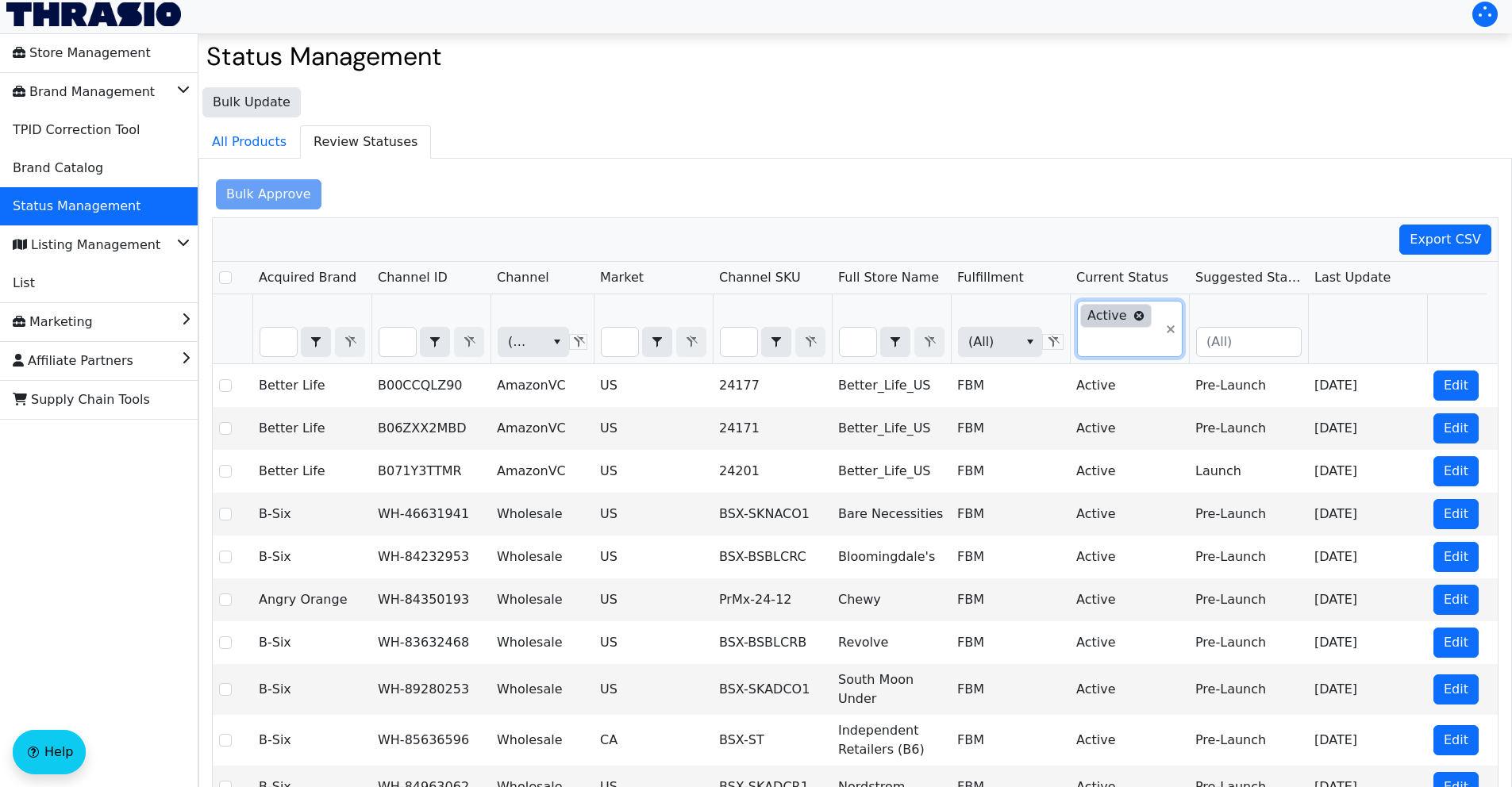
click at [1137, 316] on icon "Filter" at bounding box center [1138, 316] width 10 height 10
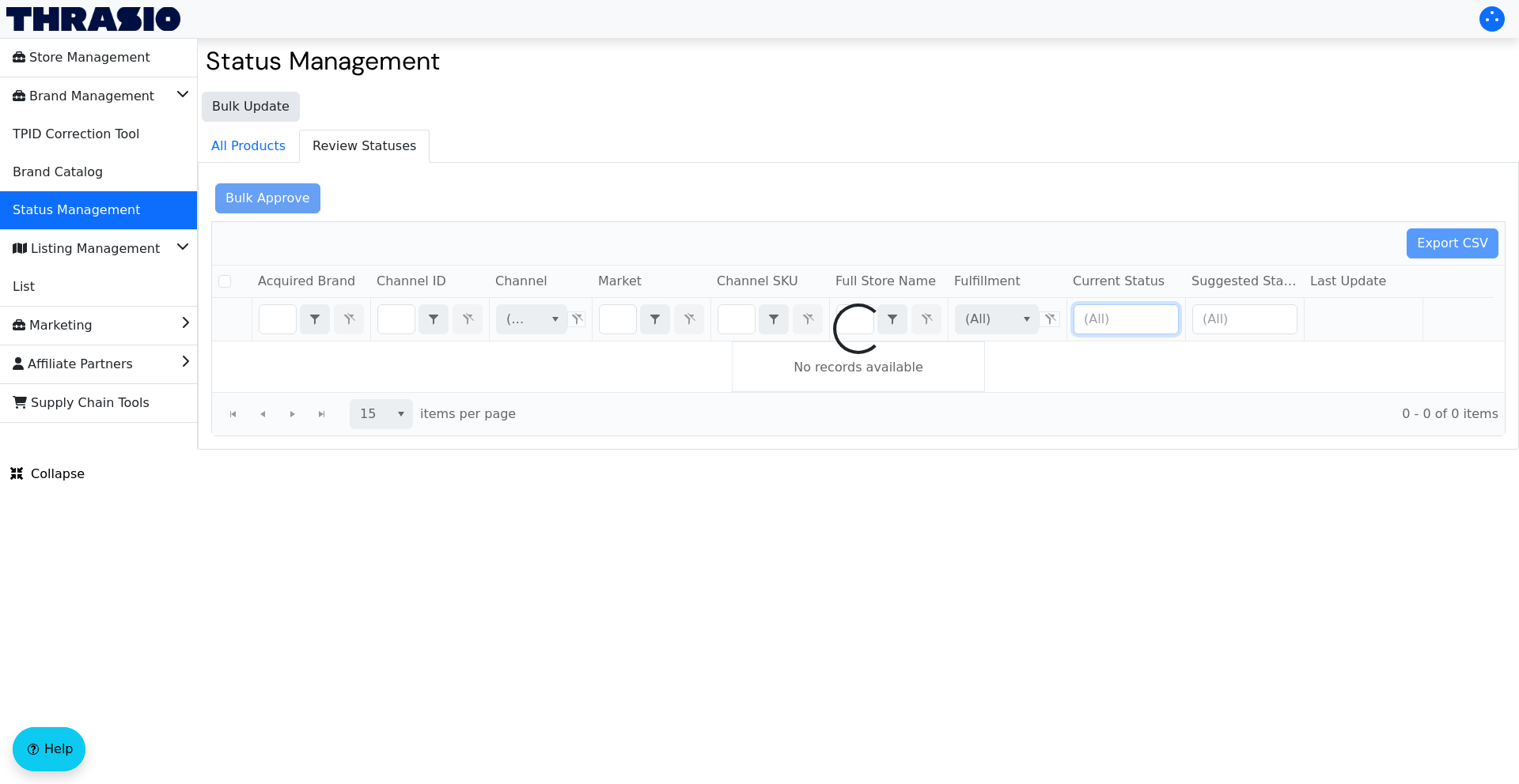
checkbox input "false"
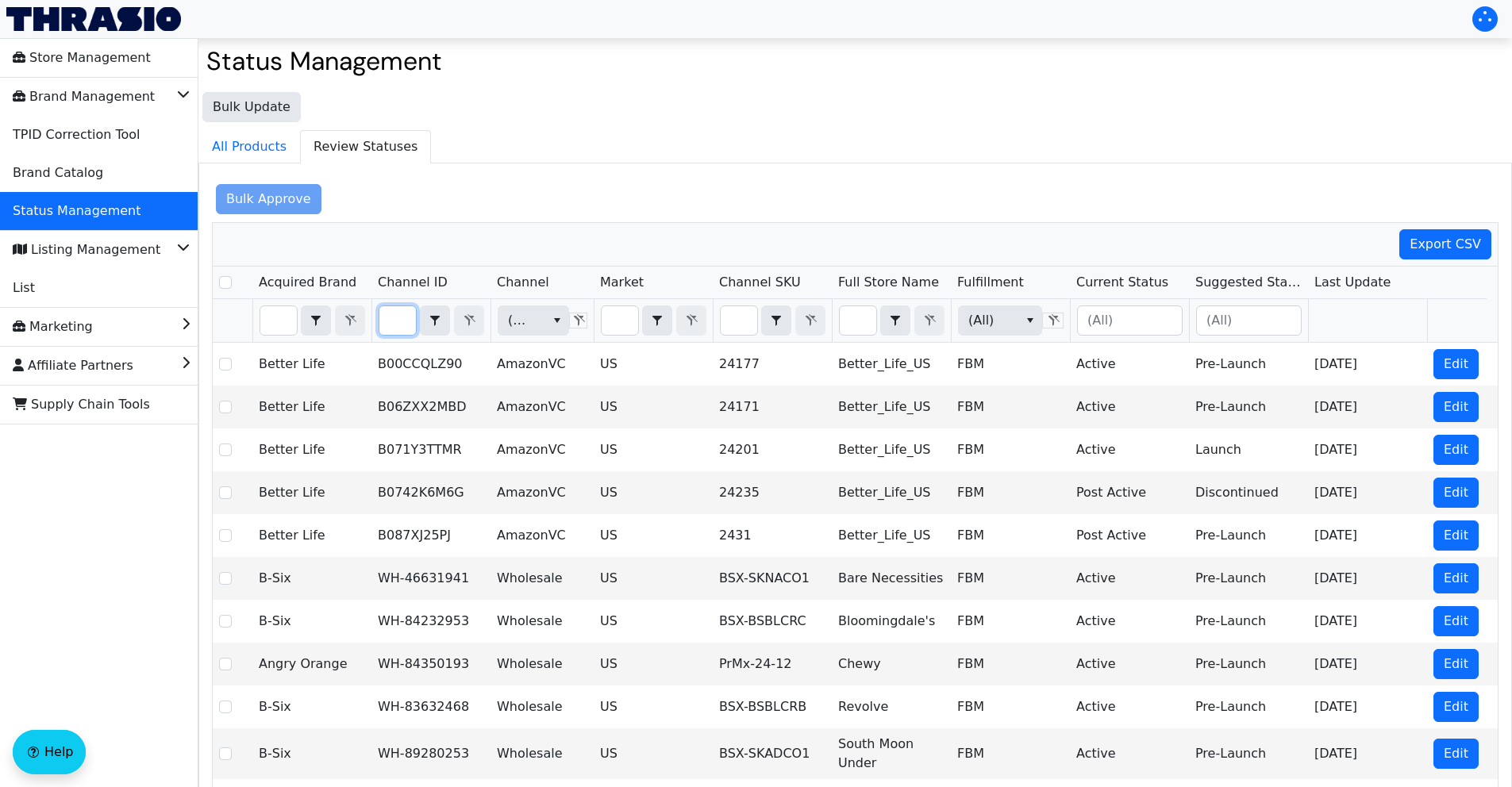
click at [391, 320] on input "Filter" at bounding box center [397, 320] width 36 height 28
type input "B0F7Z3CCML"
checkbox input "true"
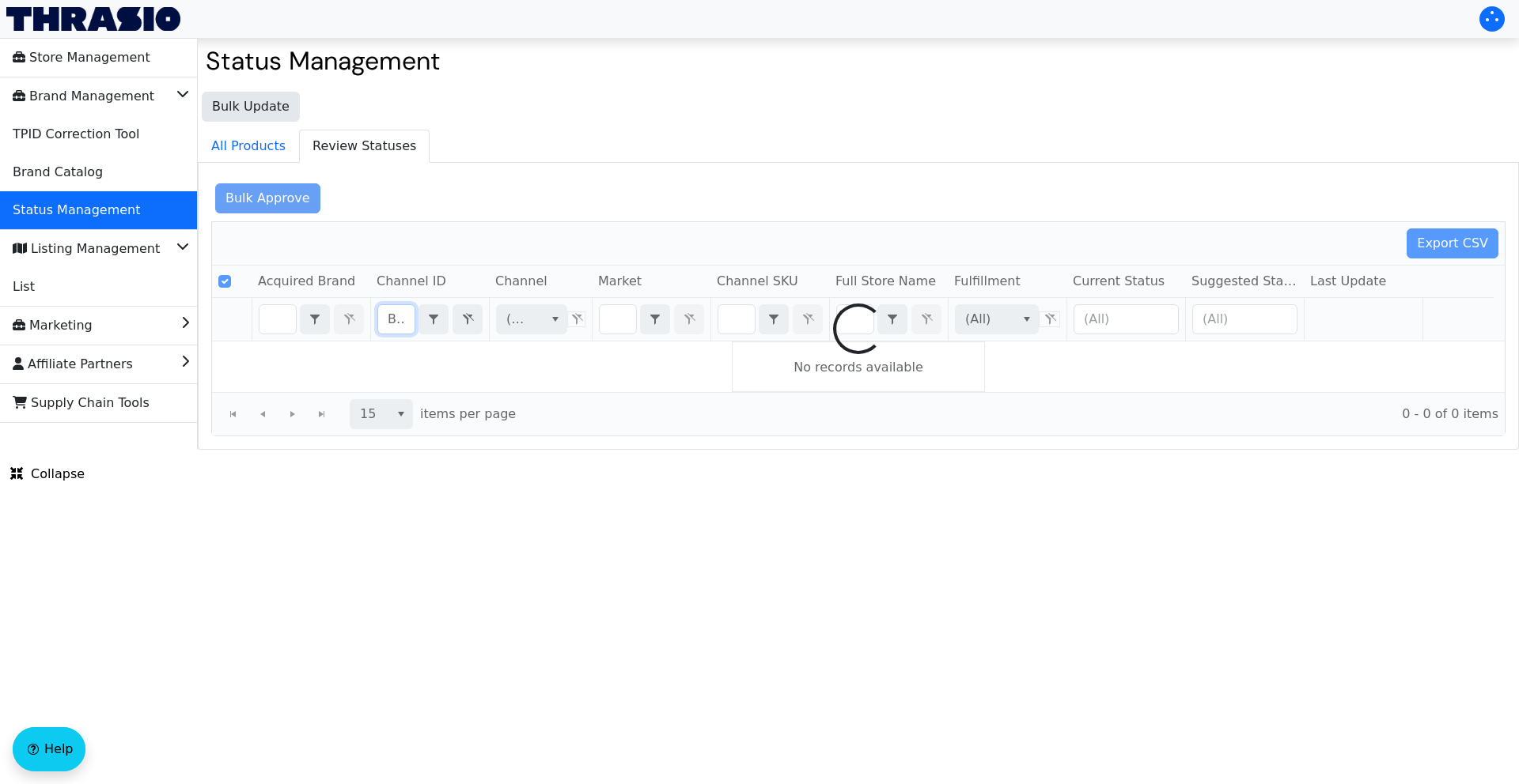
scroll to position [0, 63]
type input "B0F7Z3CCML"
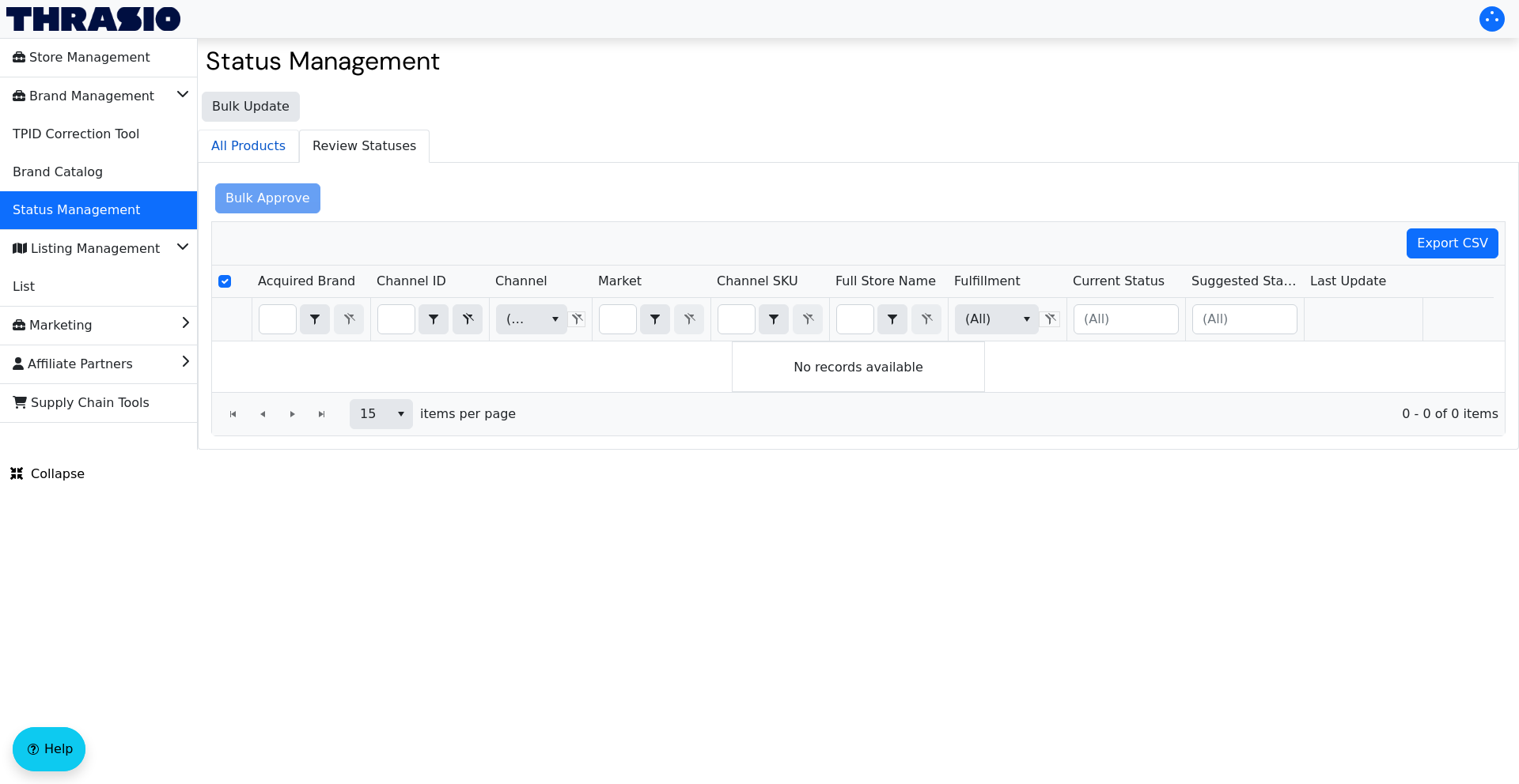
scroll to position [0, 0]
click at [243, 144] on span "All Products" at bounding box center [248, 146] width 100 height 31
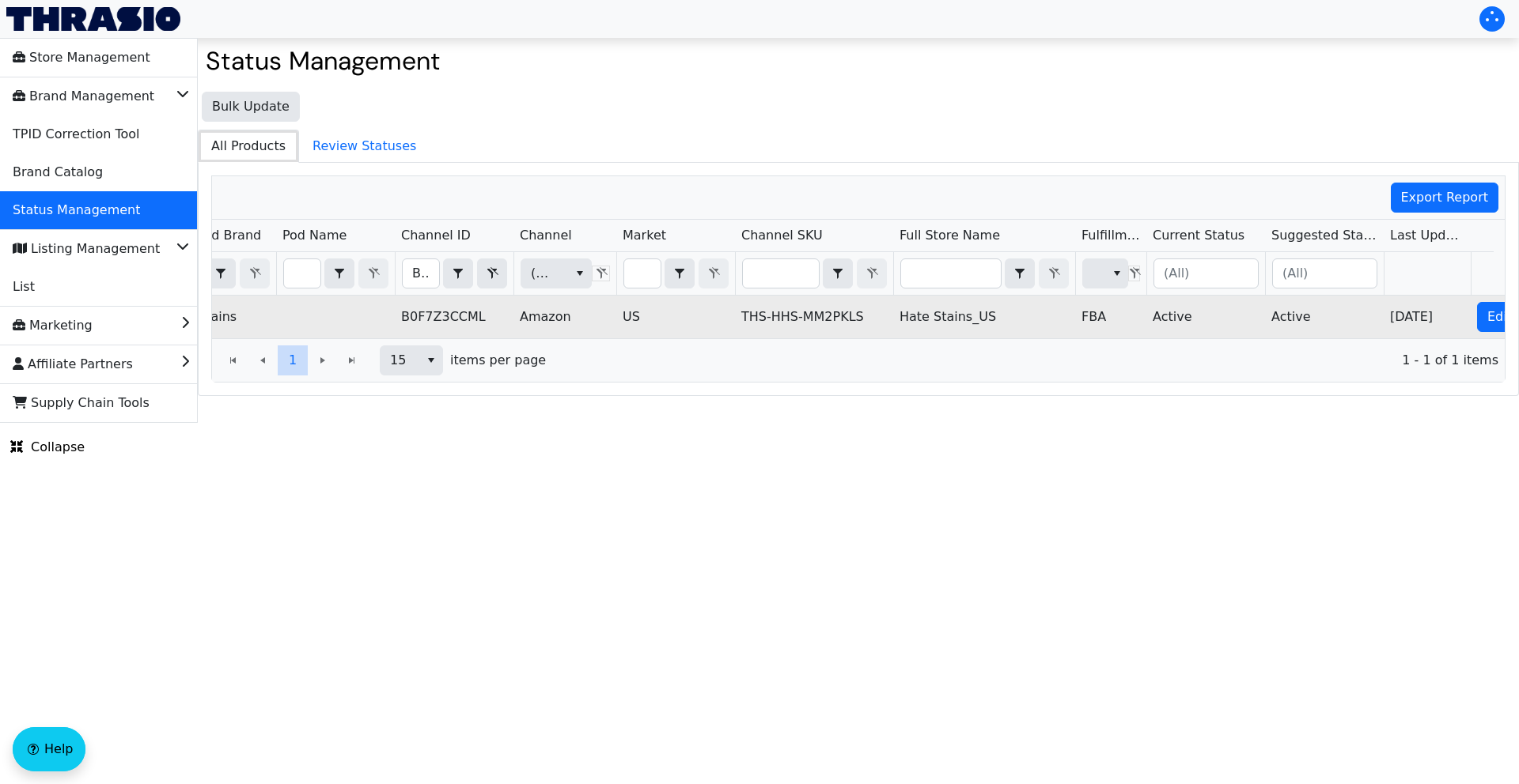
scroll to position [0, 150]
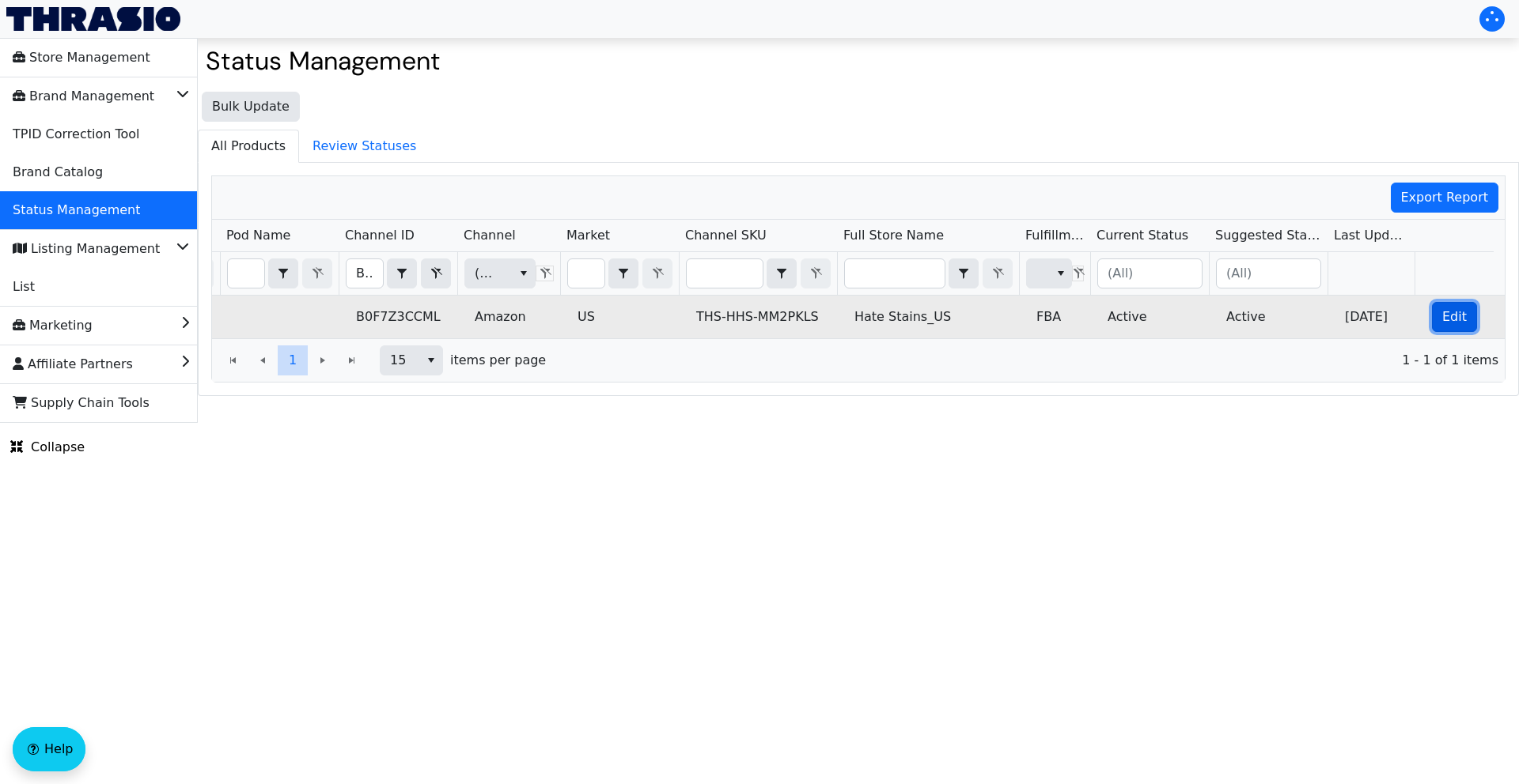
click at [1442, 321] on span "Edit" at bounding box center [1454, 316] width 24 height 19
checkbox input "true"
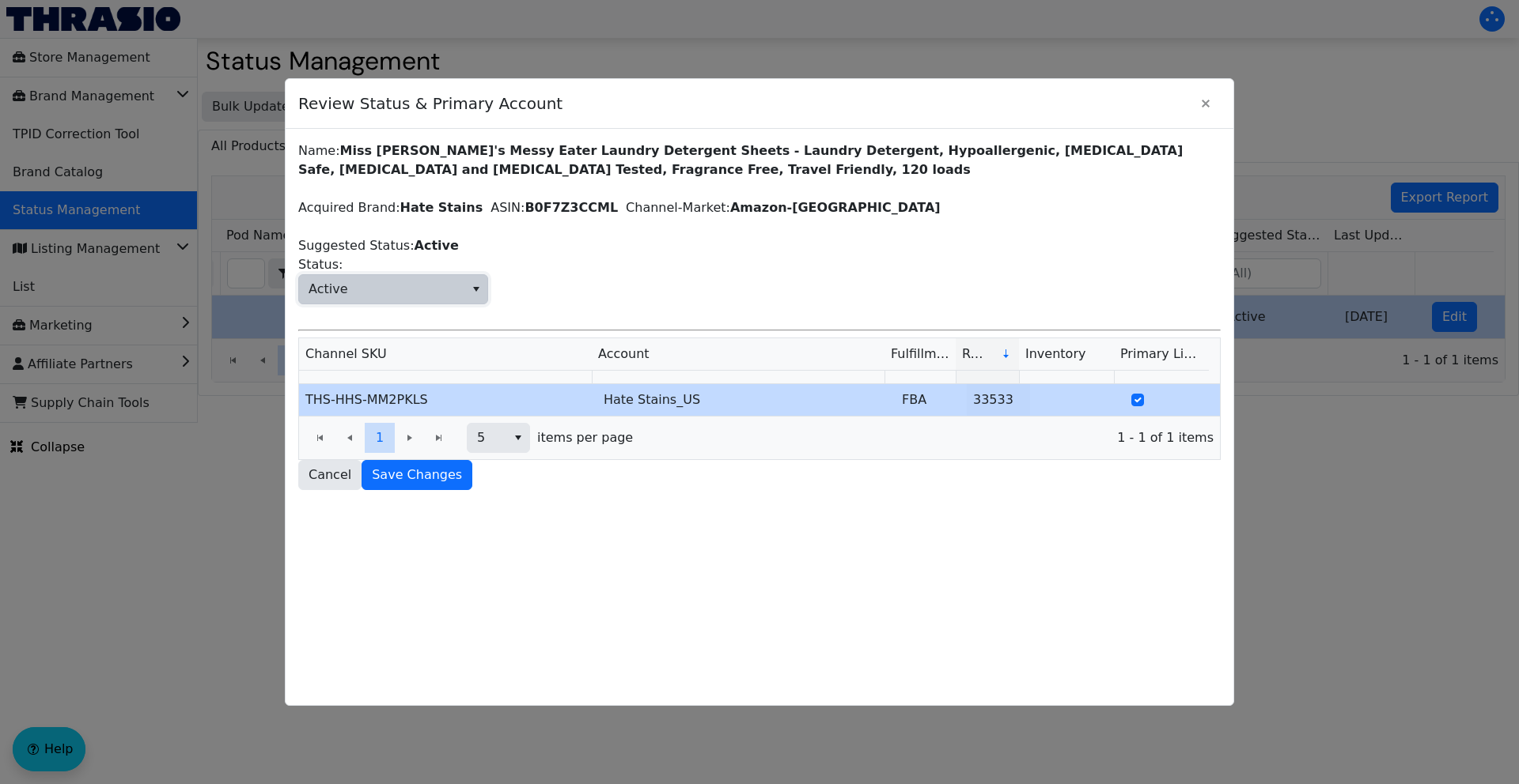
click at [470, 283] on icon "select" at bounding box center [476, 289] width 13 height 13
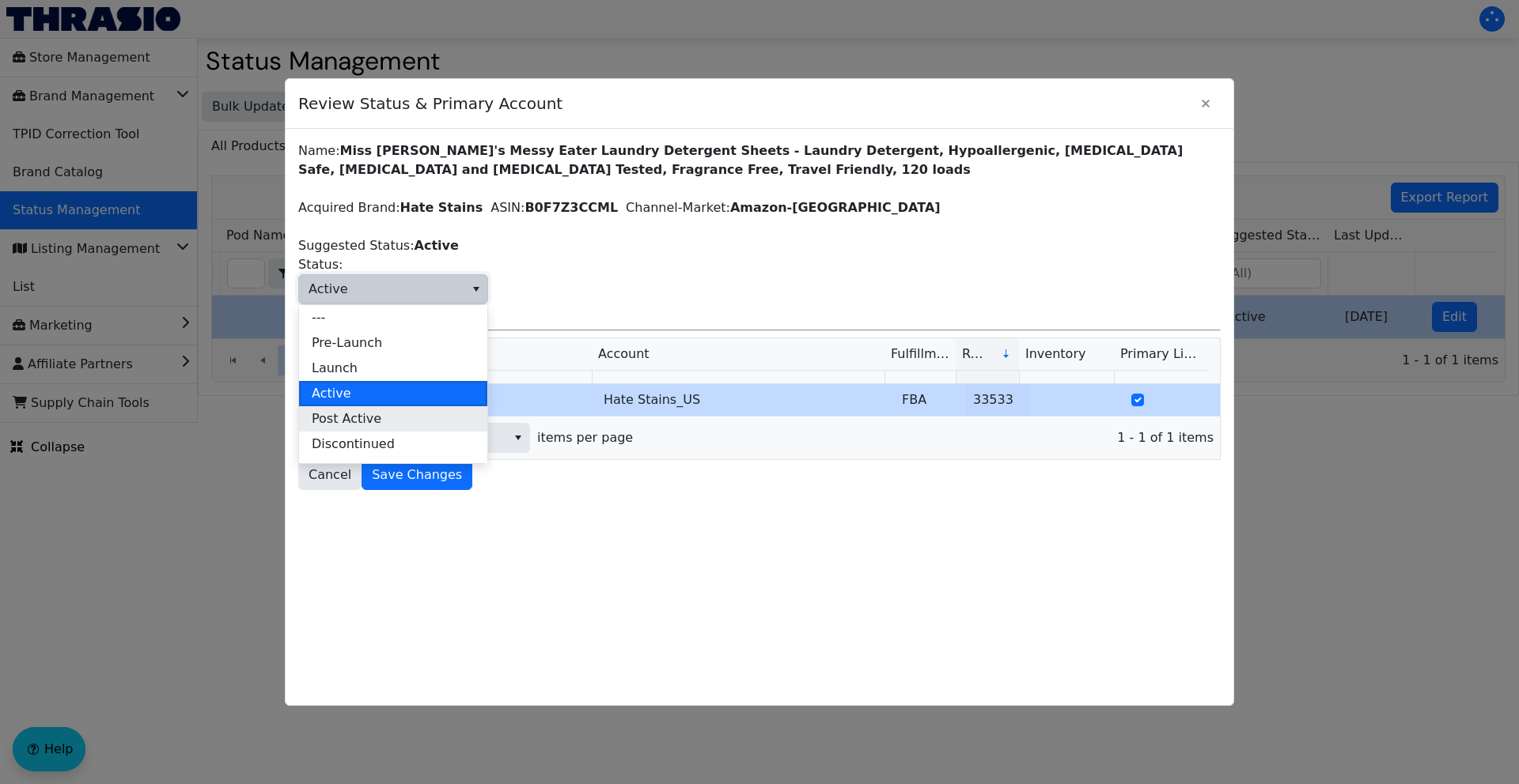
scroll to position [44, 0]
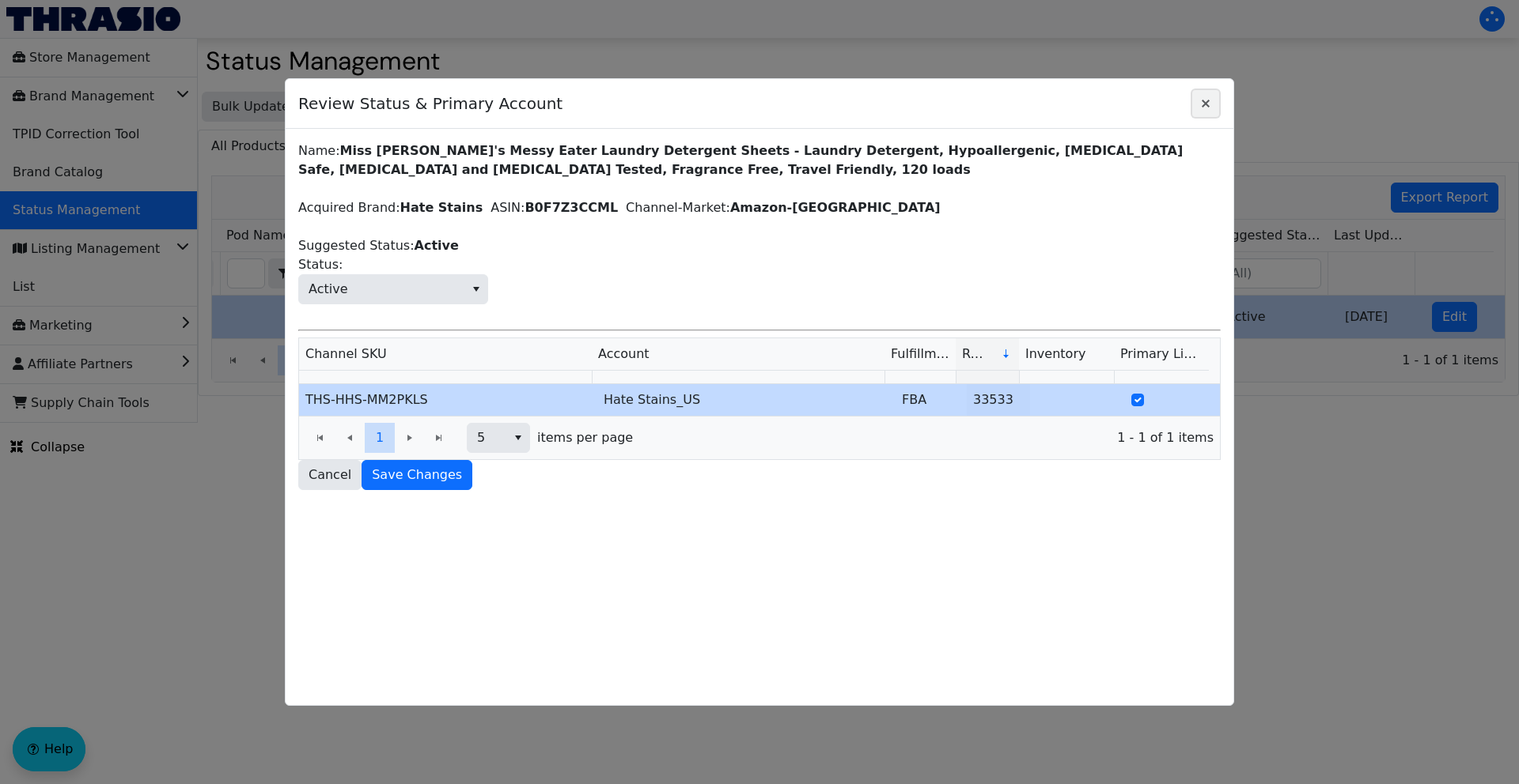
click at [1203, 108] on icon "Close" at bounding box center [1204, 103] width 19 height 13
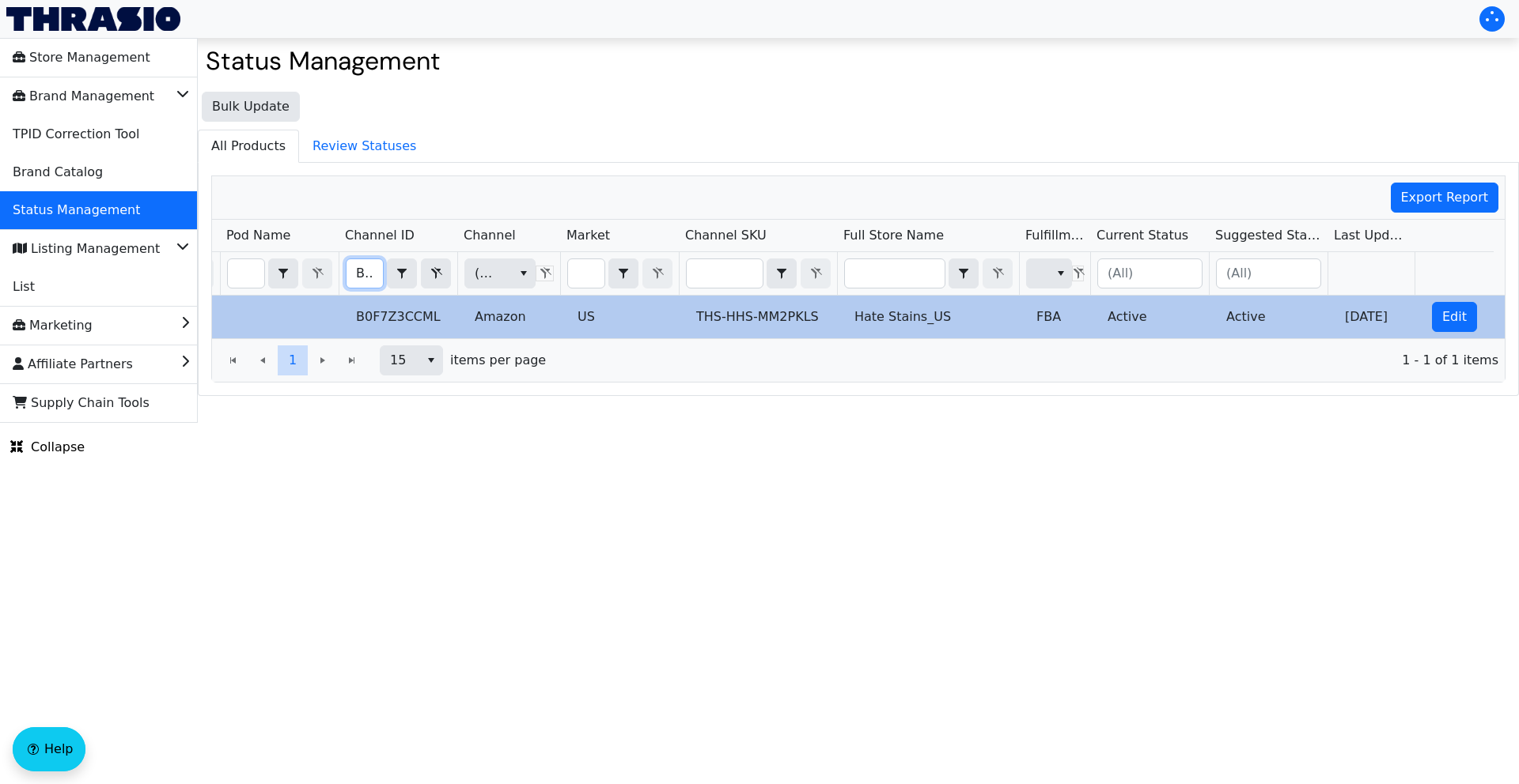
click at [372, 273] on input "B0F7Z3CCML" at bounding box center [364, 273] width 36 height 28
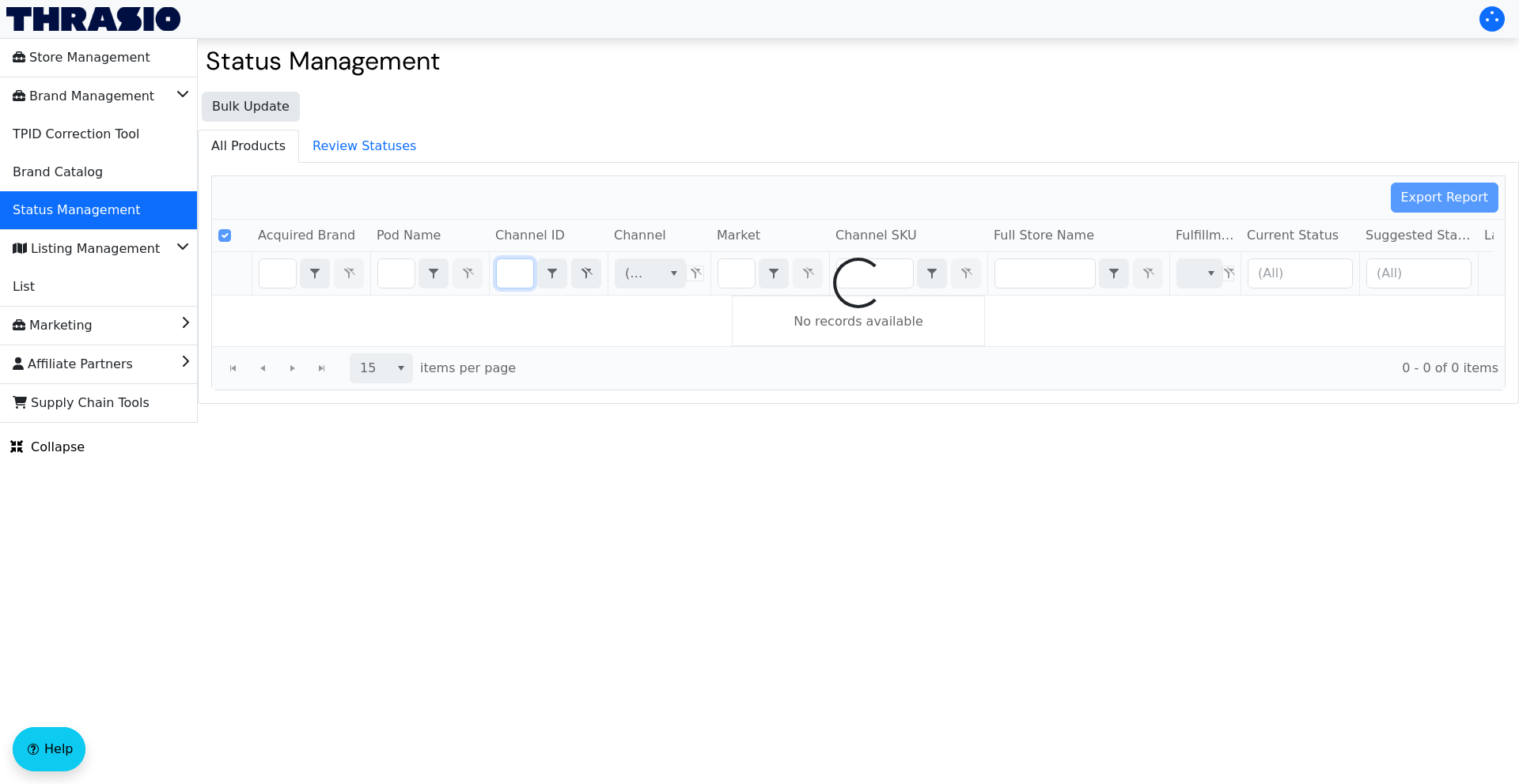
type input "B0BMF11RVJ"
checkbox input "false"
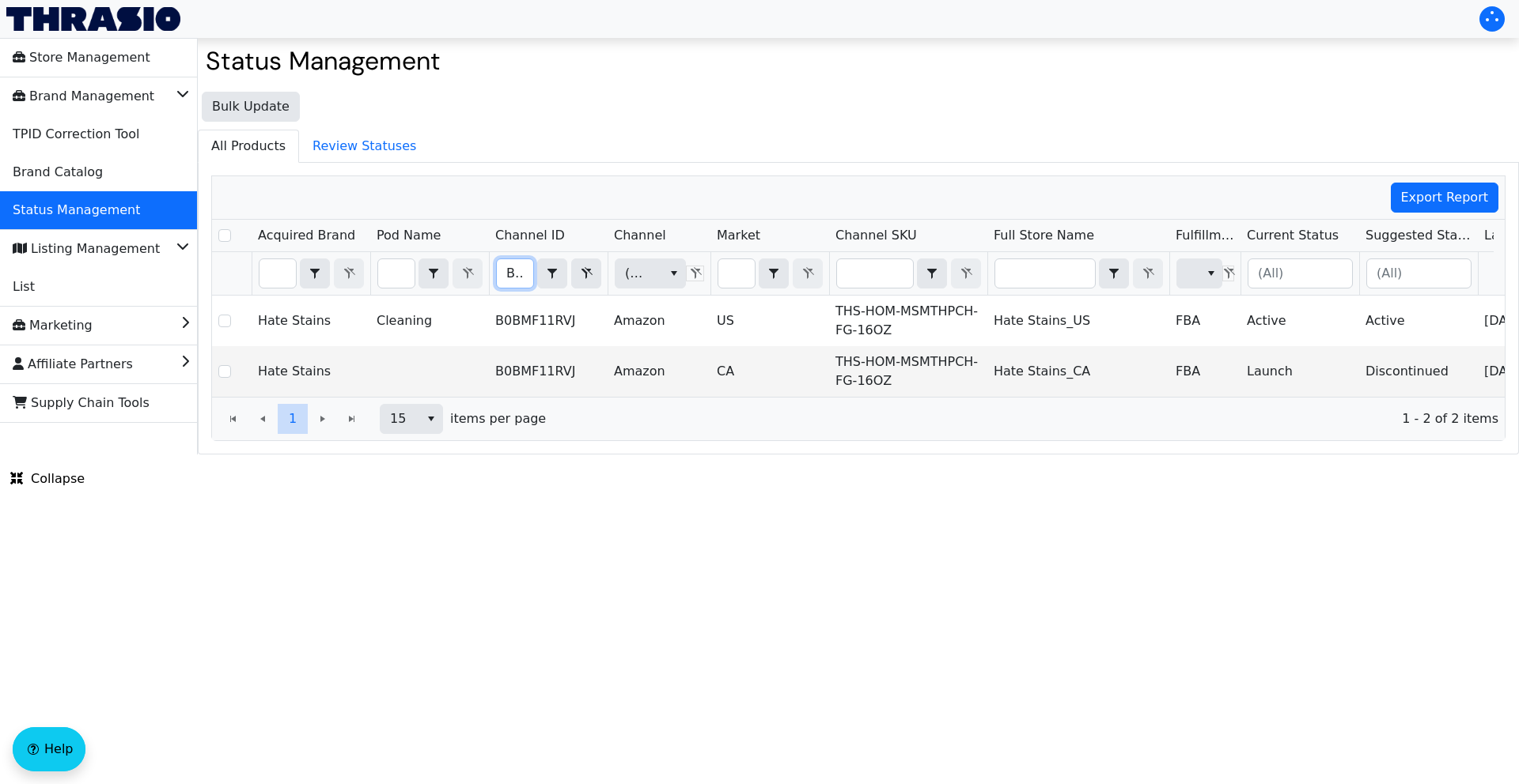
click at [518, 277] on input "B0BMF11RVJ" at bounding box center [515, 273] width 36 height 28
click at [518, 278] on input "B0BMF11RVJ" at bounding box center [515, 273] width 36 height 28
type input "B0F7Z3CCML"
checkbox input "true"
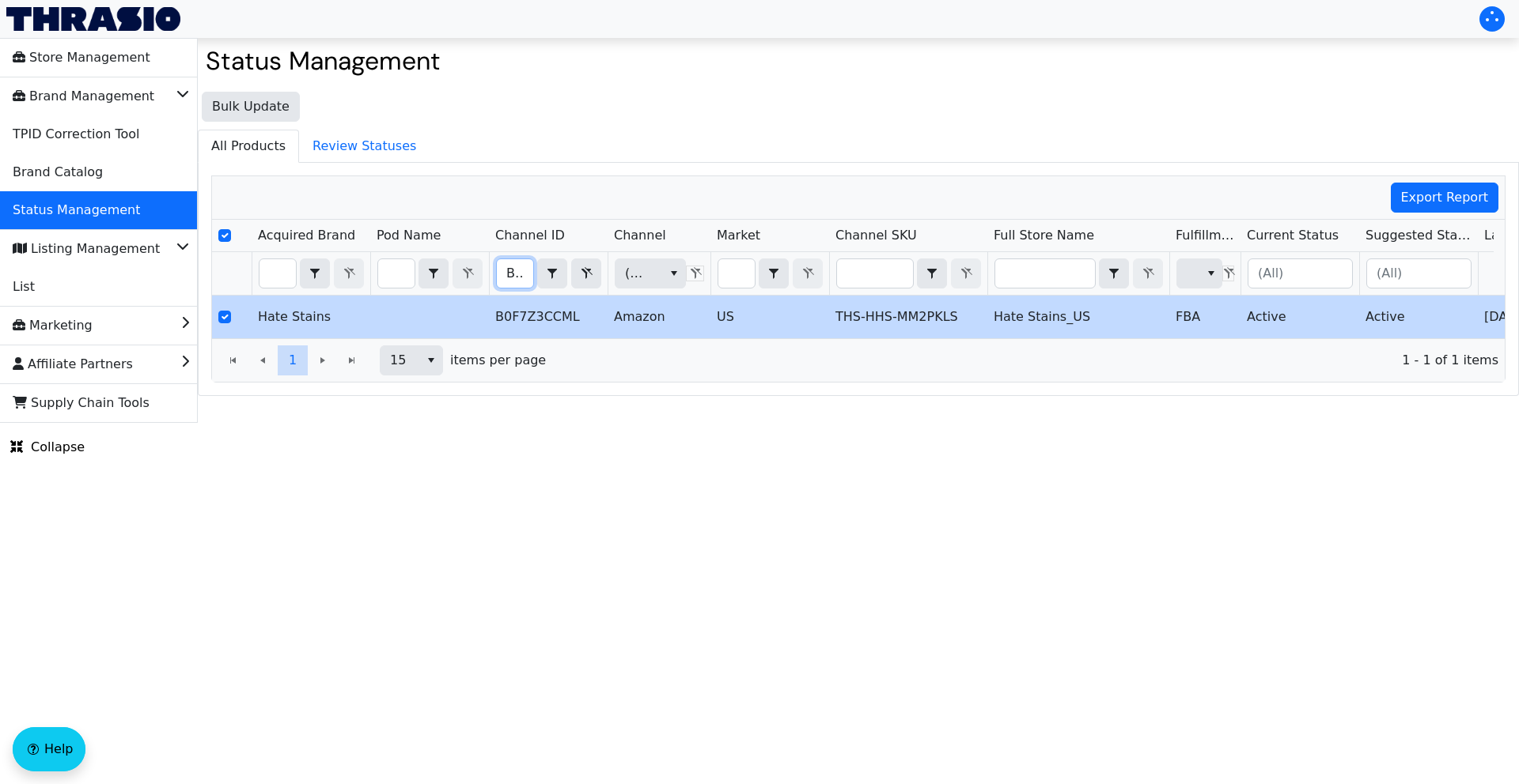
click at [518, 276] on input "B0F7Z3CCML" at bounding box center [515, 273] width 36 height 28
click at [519, 276] on input "B0F7Z3CCML" at bounding box center [515, 273] width 36 height 28
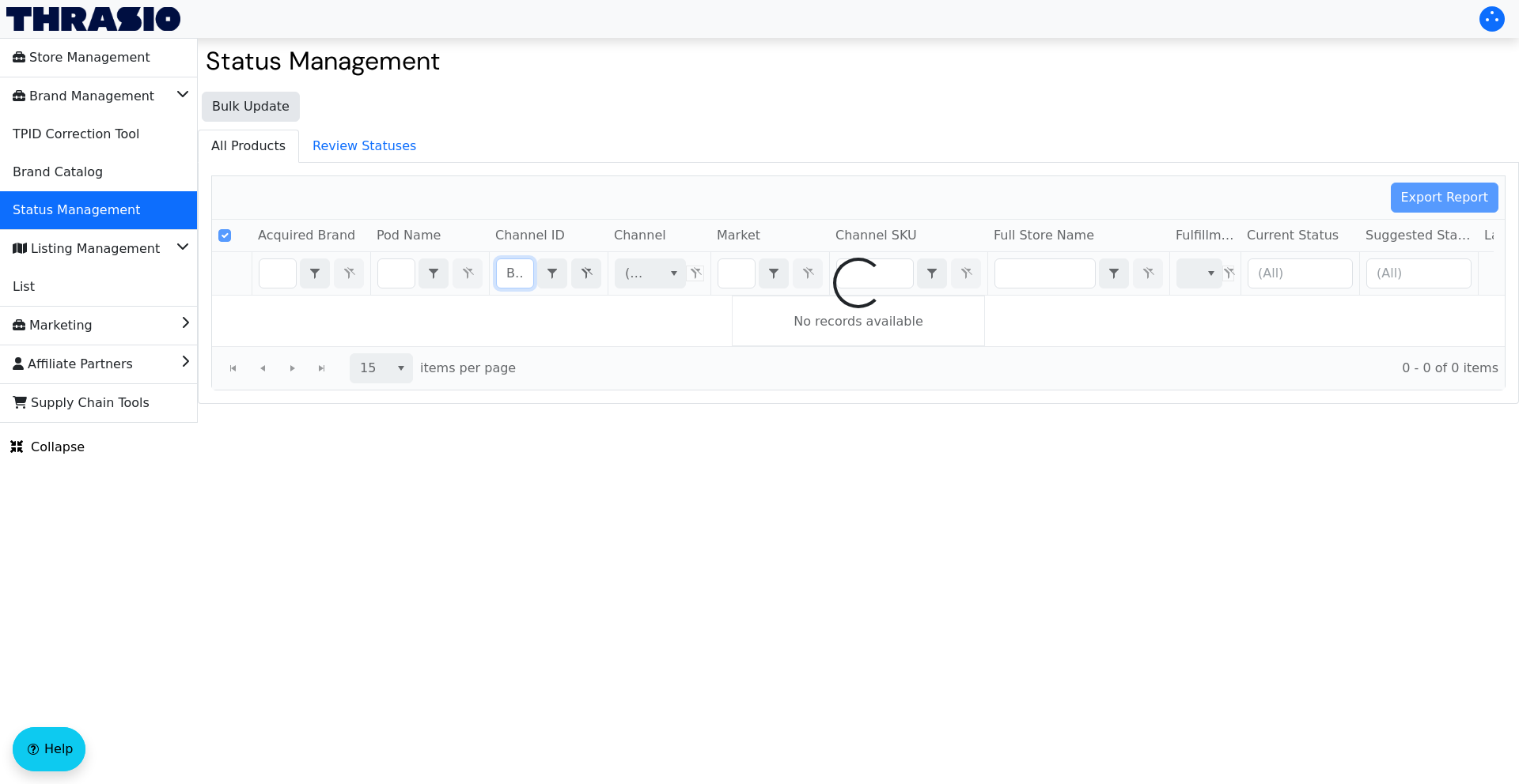
scroll to position [0, 65]
type input "B0FJMPHMBN"
checkbox input "false"
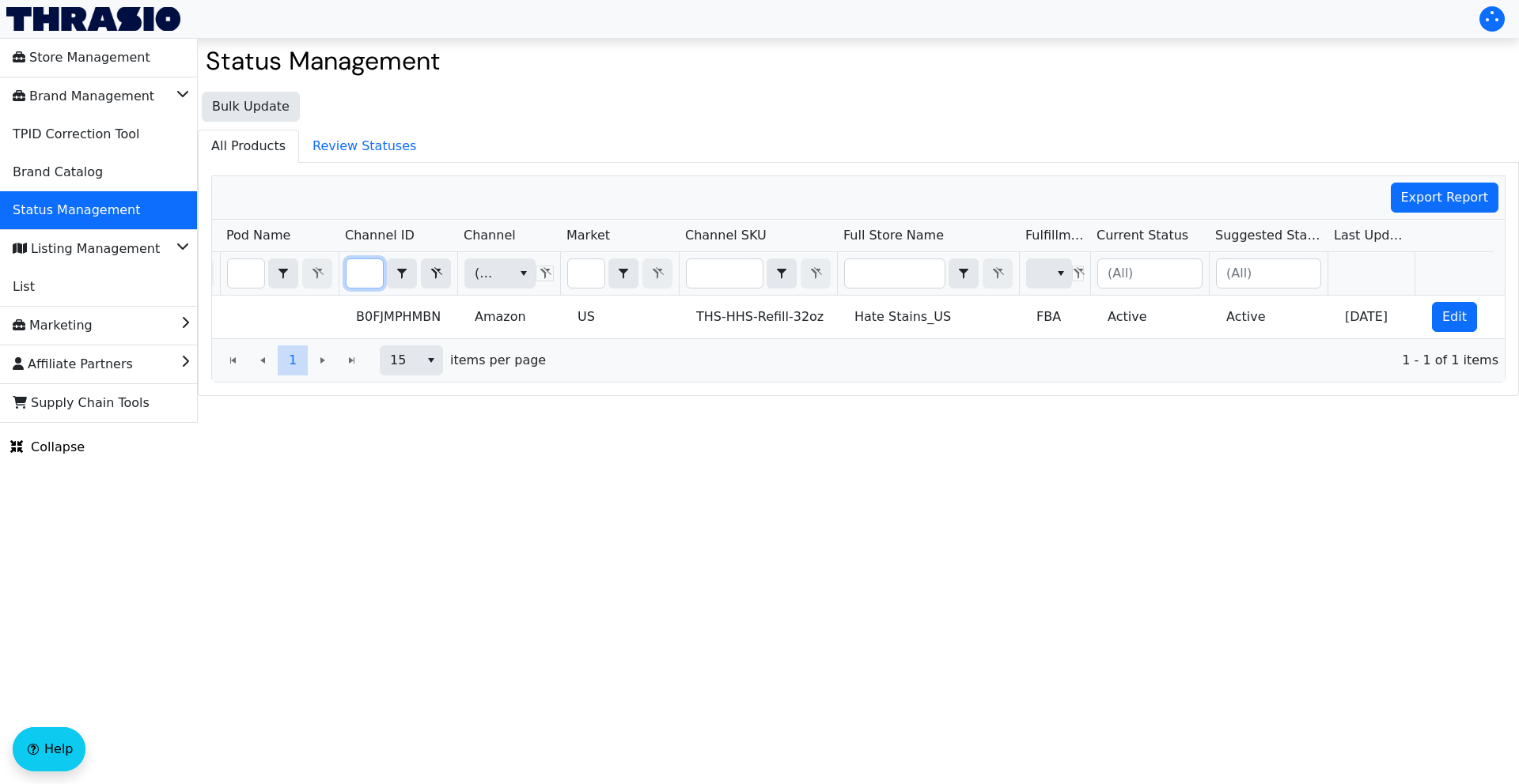
scroll to position [0, 0]
